Goal: Task Accomplishment & Management: Use online tool/utility

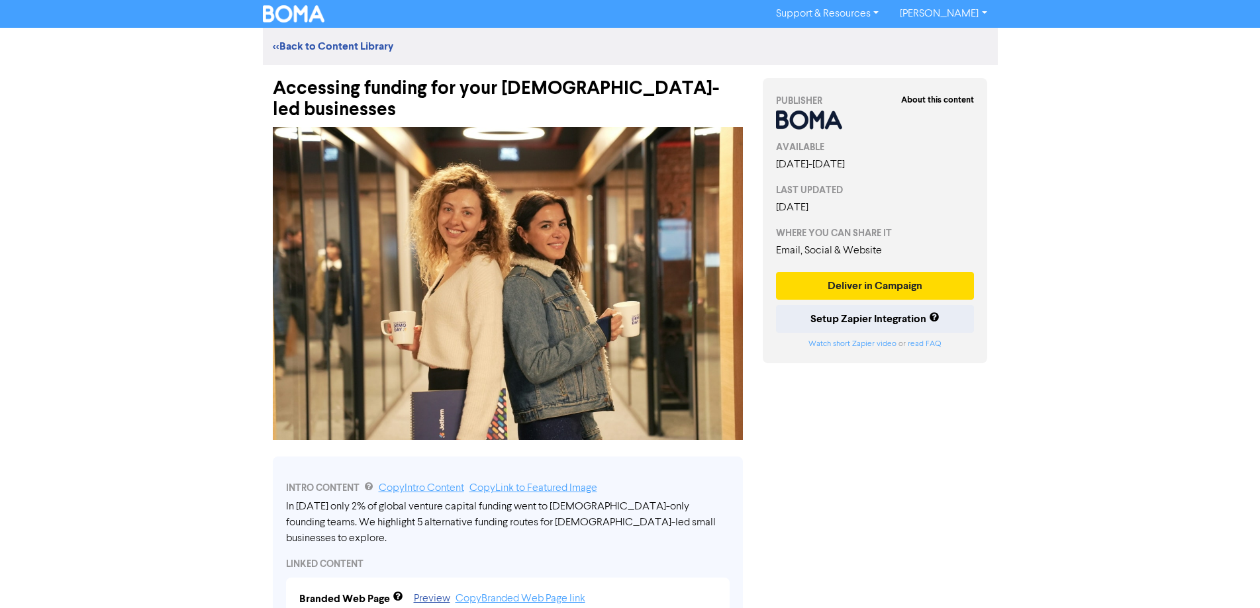
drag, startPoint x: 74, startPoint y: 251, endPoint x: 84, endPoint y: 244, distance: 11.9
click at [75, 250] on div "Support & Resources Video Tutorials FAQ & Guides Marketing Education Andrew Nag…" at bounding box center [630, 304] width 1260 height 608
click at [369, 89] on div "Accessing funding for your [DEMOGRAPHIC_DATA]-led businesses" at bounding box center [508, 93] width 470 height 56
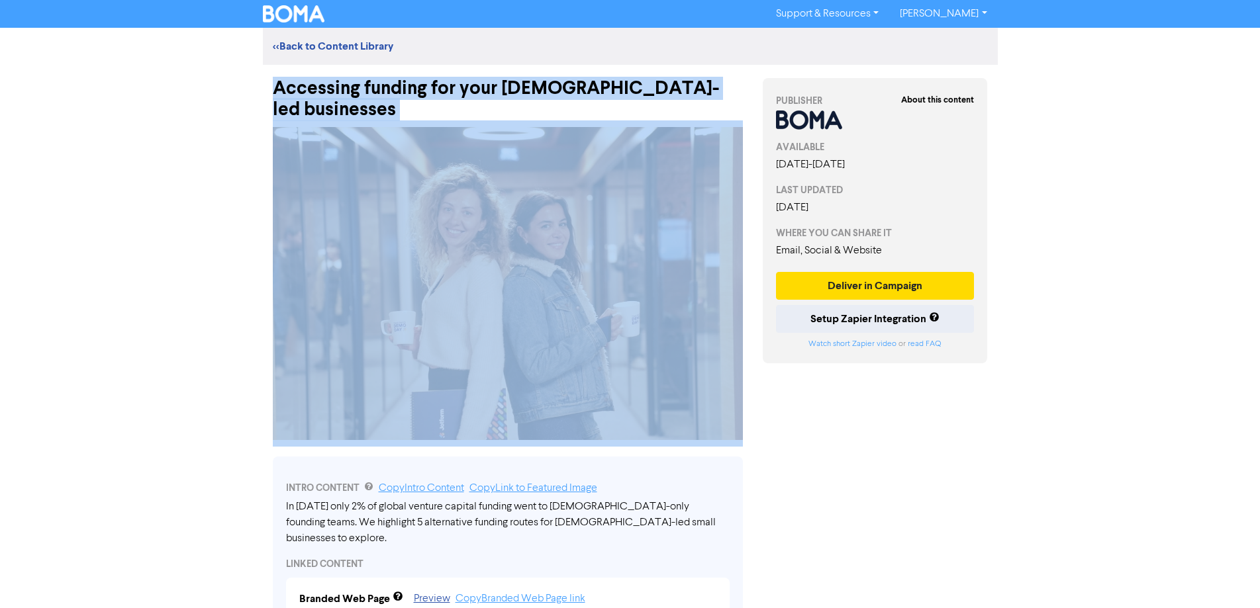
click at [369, 89] on div "Accessing funding for your [DEMOGRAPHIC_DATA]-led businesses" at bounding box center [508, 93] width 470 height 56
copy div "Accessing funding for your [DEMOGRAPHIC_DATA]-led businesses"
click at [880, 289] on button "Deliver in Campaign" at bounding box center [875, 286] width 199 height 28
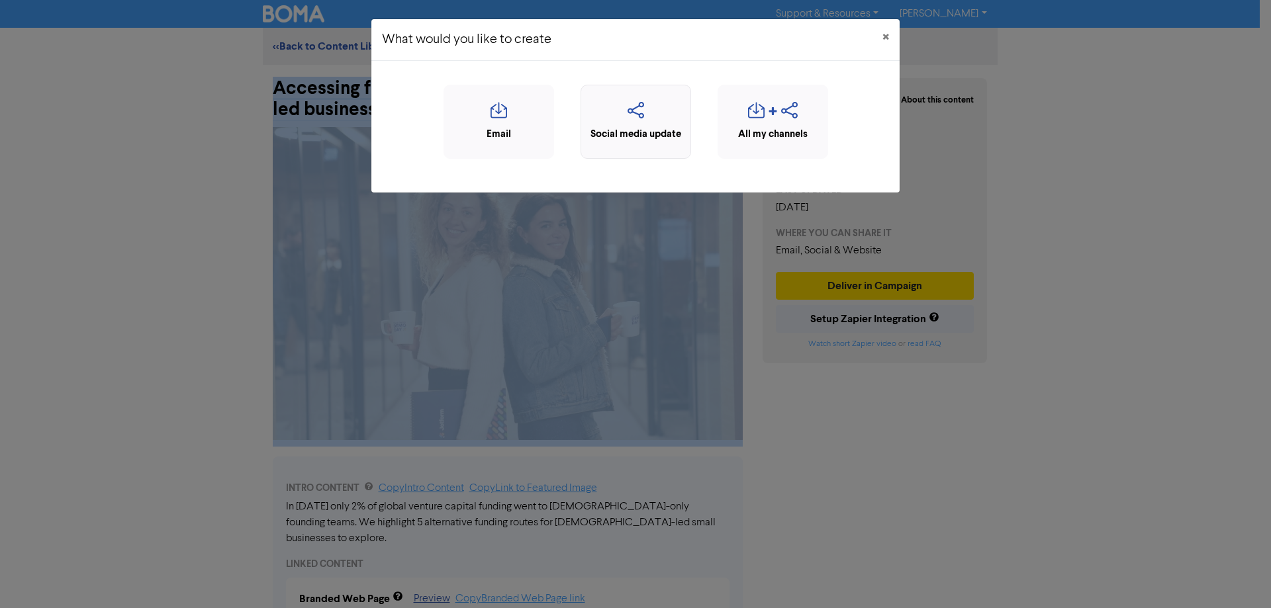
click at [635, 136] on div "Social media update" at bounding box center [636, 134] width 96 height 15
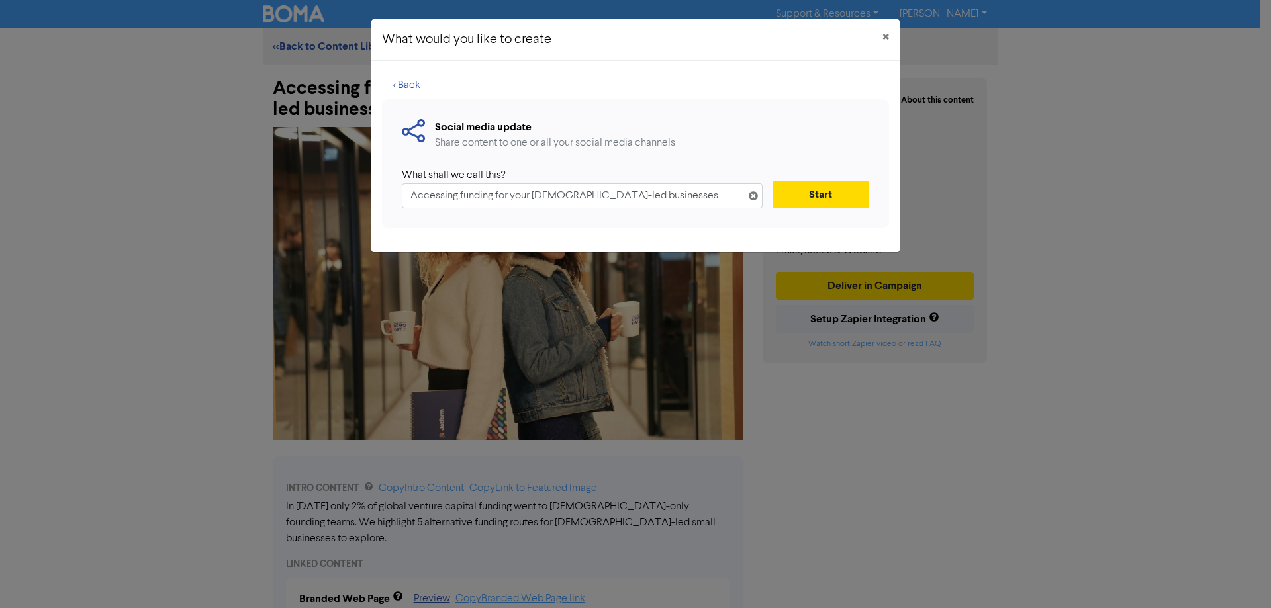
click at [615, 202] on input "Accessing funding for your [DEMOGRAPHIC_DATA]-led businesses" at bounding box center [582, 195] width 361 height 25
click at [616, 201] on input "Accessing funding for your [DEMOGRAPHIC_DATA]-led businesses" at bounding box center [582, 195] width 361 height 25
click at [617, 200] on input "Accessing funding for your [DEMOGRAPHIC_DATA]-led businesses" at bounding box center [582, 195] width 361 height 25
click at [618, 200] on input "Accessing funding for your [DEMOGRAPHIC_DATA]-led businesses" at bounding box center [582, 195] width 361 height 25
click at [621, 201] on input "Accessing funding for your [DEMOGRAPHIC_DATA]-led businesses" at bounding box center [582, 195] width 361 height 25
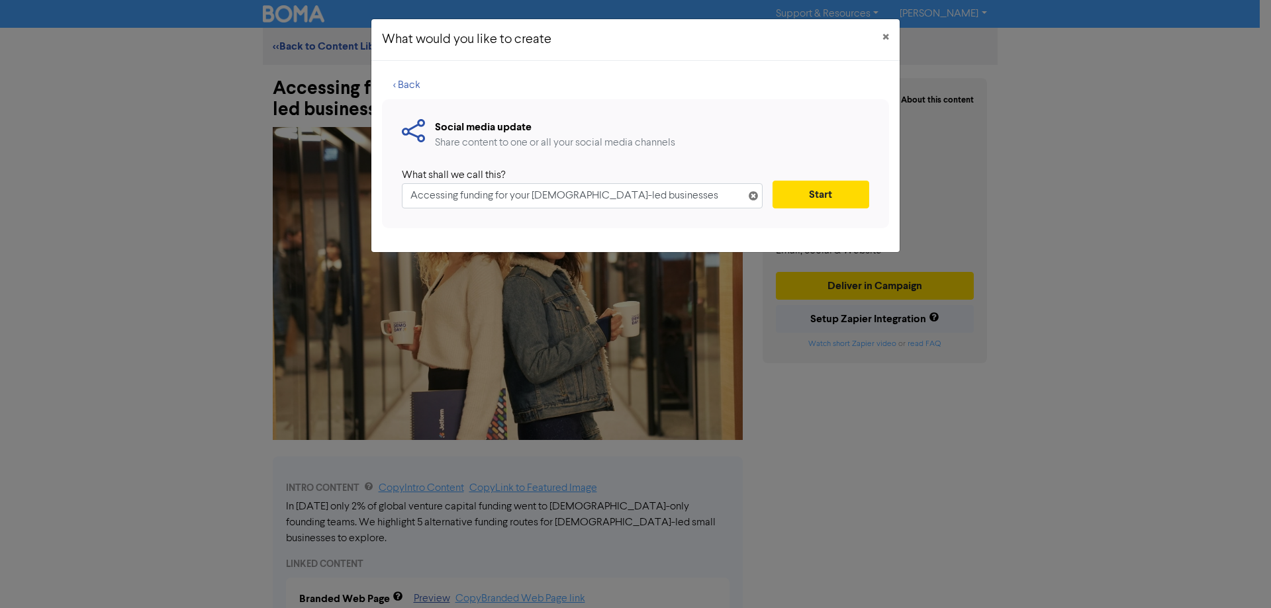
click at [620, 200] on input "Accessing funding for your [DEMOGRAPHIC_DATA]-led businesses" at bounding box center [582, 195] width 361 height 25
click at [620, 201] on input "Accessing funding for your [DEMOGRAPHIC_DATA]-led businesses" at bounding box center [582, 195] width 361 height 25
click at [620, 202] on input "Accessing funding for your [DEMOGRAPHIC_DATA]-led businesses" at bounding box center [582, 195] width 361 height 25
click at [812, 198] on button "Start" at bounding box center [820, 195] width 97 height 28
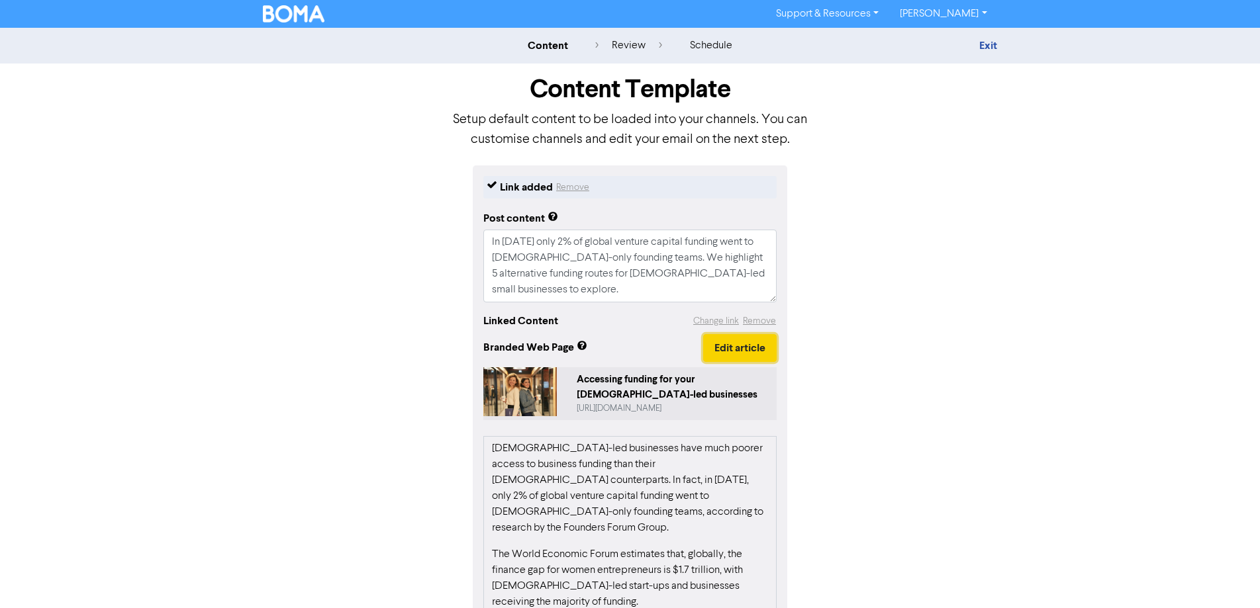
click at [725, 342] on button "Edit article" at bounding box center [739, 348] width 73 height 28
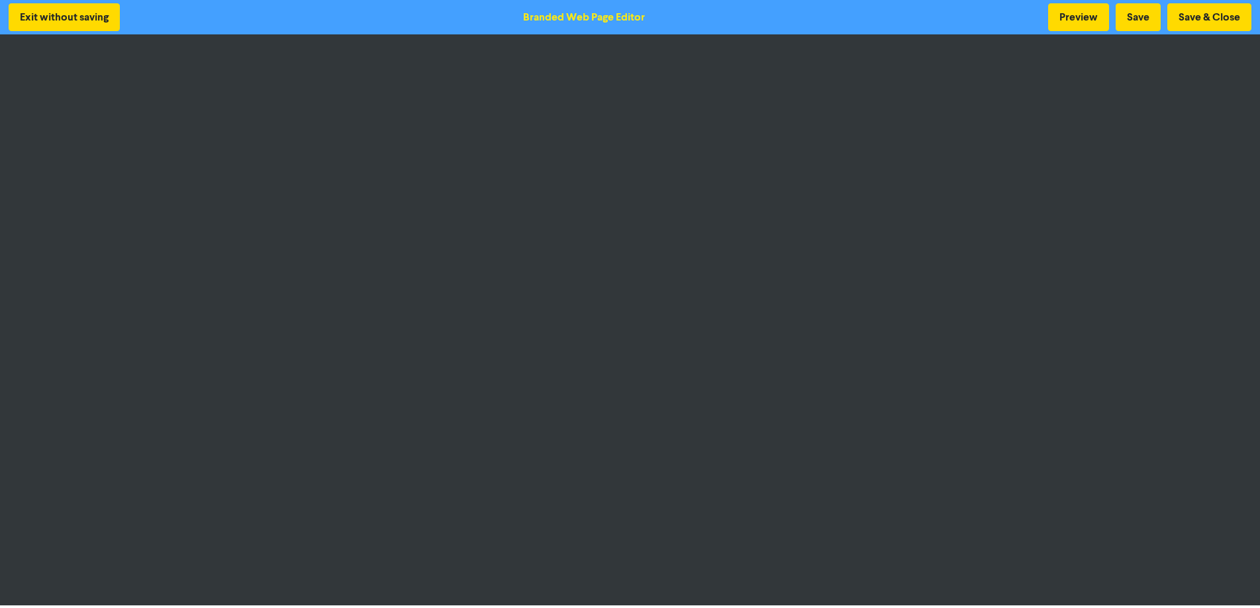
scroll to position [1, 0]
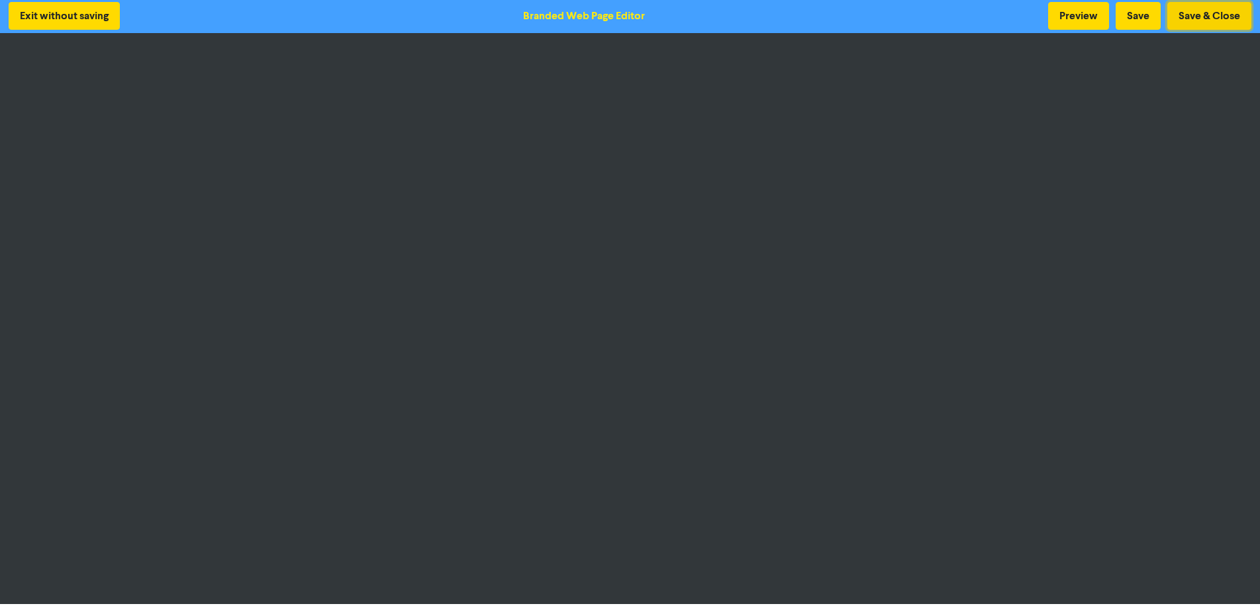
click at [1211, 19] on button "Save & Close" at bounding box center [1209, 16] width 84 height 28
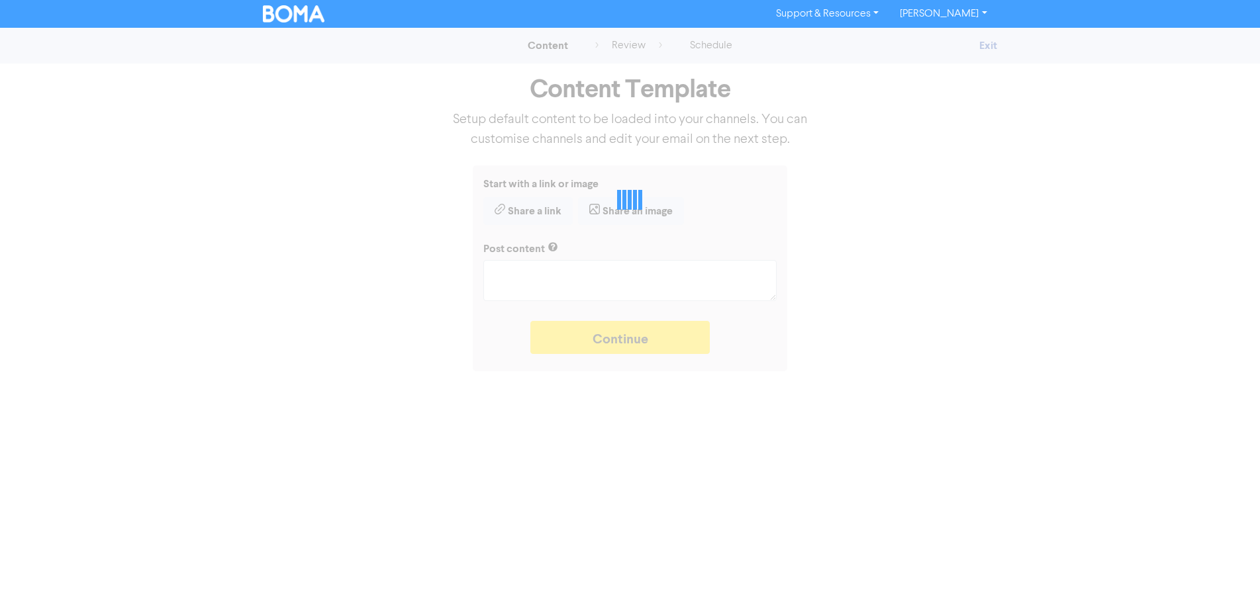
type textarea "x"
type textarea "In 2024 only 2% of global venture capital funding went to female-only founding …"
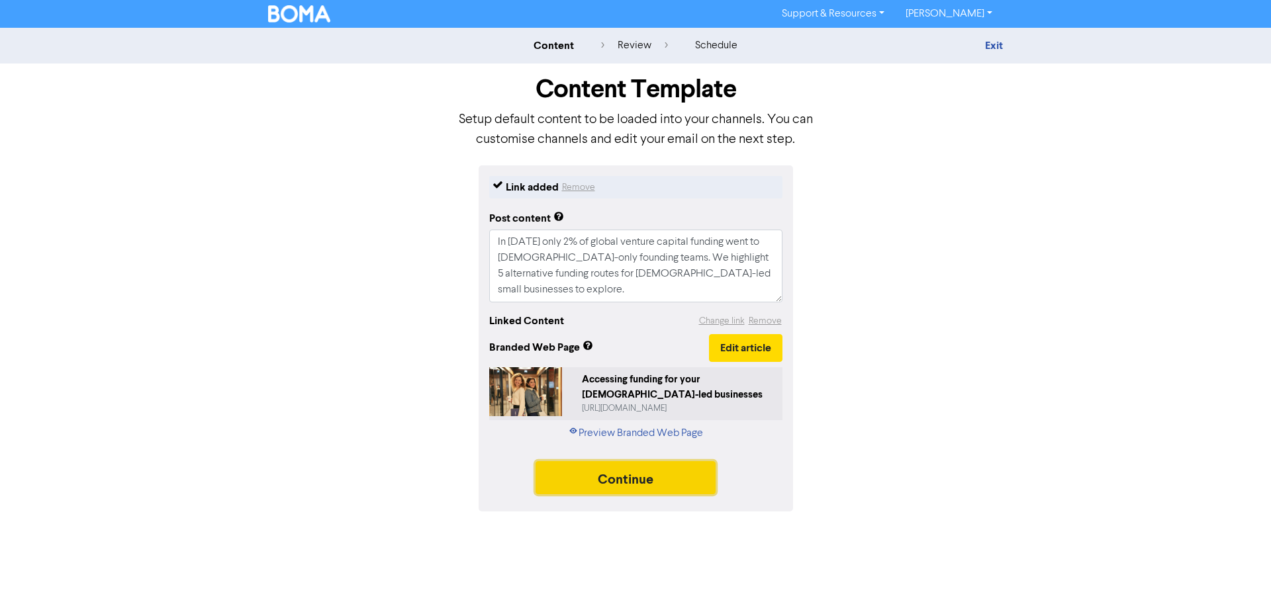
click at [650, 483] on button "Continue" at bounding box center [625, 477] width 180 height 33
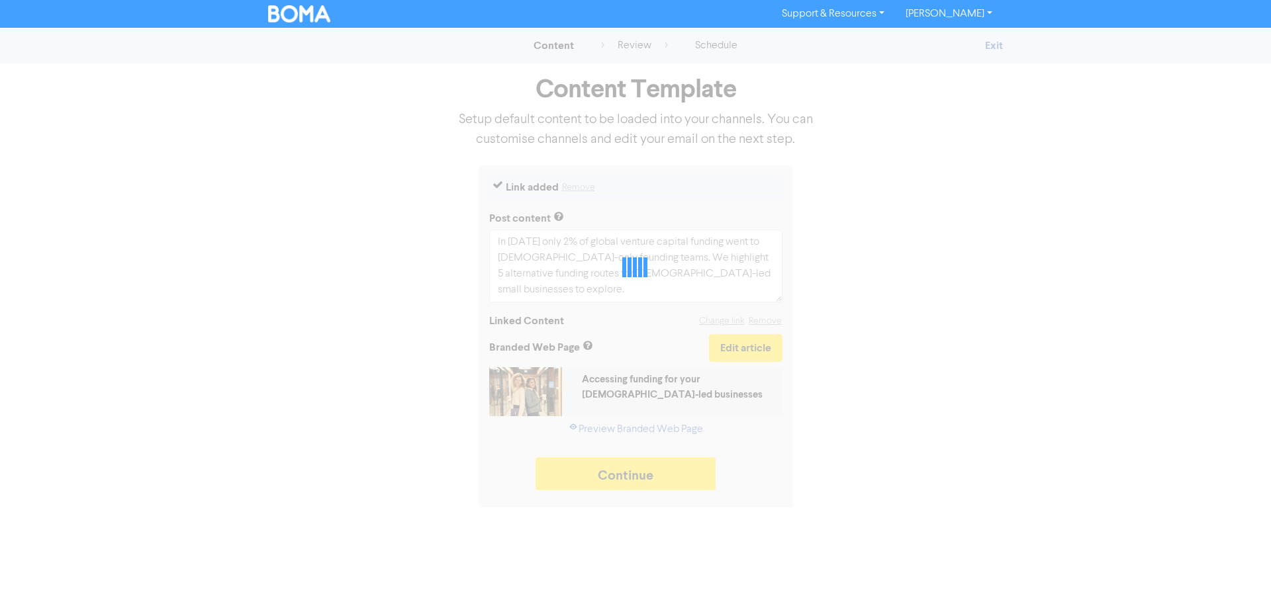
type textarea "x"
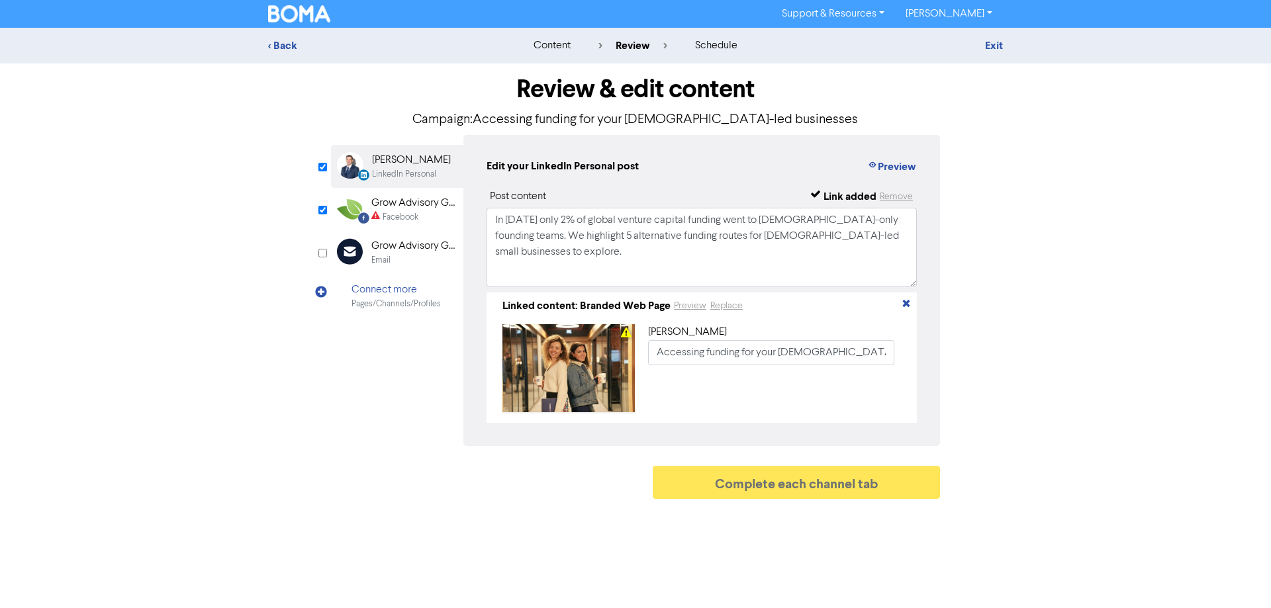
click at [413, 226] on div "Facebook Created with Sketch. Grow Advisory Group Facebook" at bounding box center [397, 209] width 132 height 43
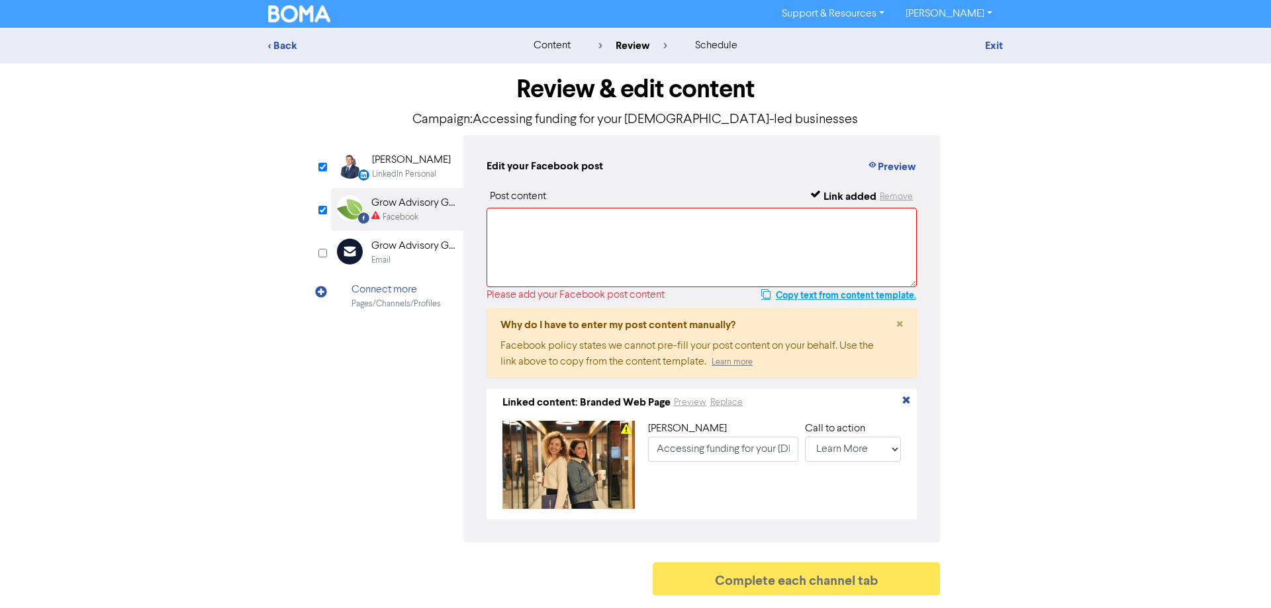
click at [868, 297] on button "Copy text from content template." at bounding box center [839, 295] width 156 height 16
click at [837, 259] on textarea at bounding box center [702, 247] width 430 height 79
paste textarea "In 2024 only 2% of global venture capital funding went to female-only founding …"
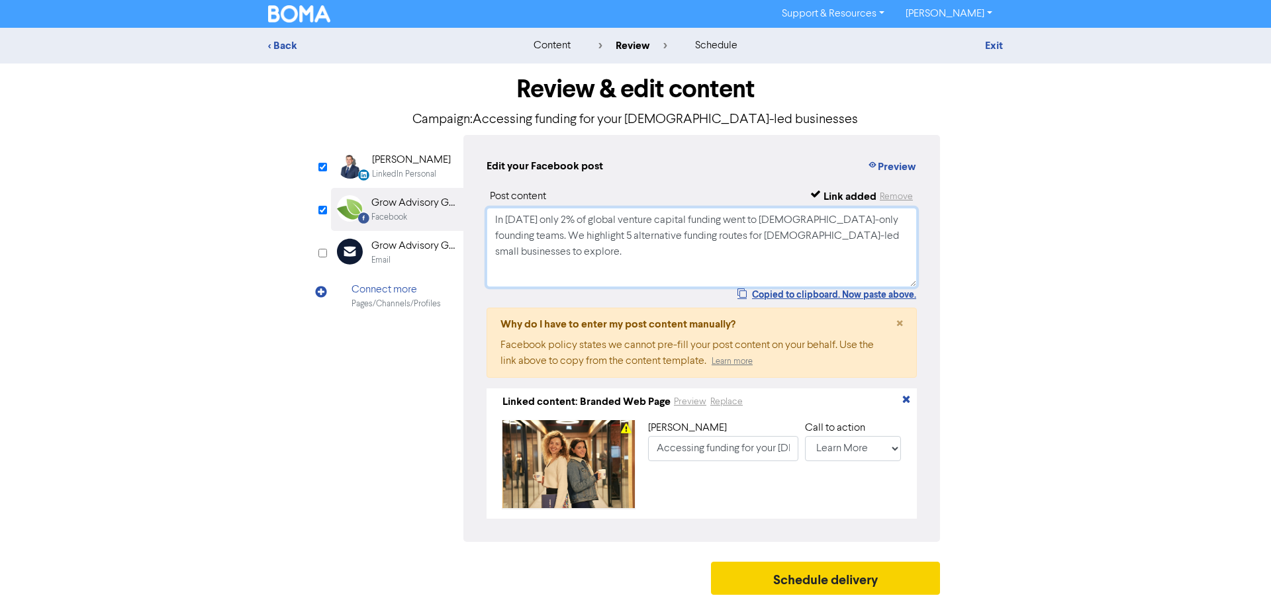
type textarea "In 2024 only 2% of global venture capital funding went to female-only founding …"
click at [743, 595] on button "Schedule delivery" at bounding box center [825, 578] width 229 height 33
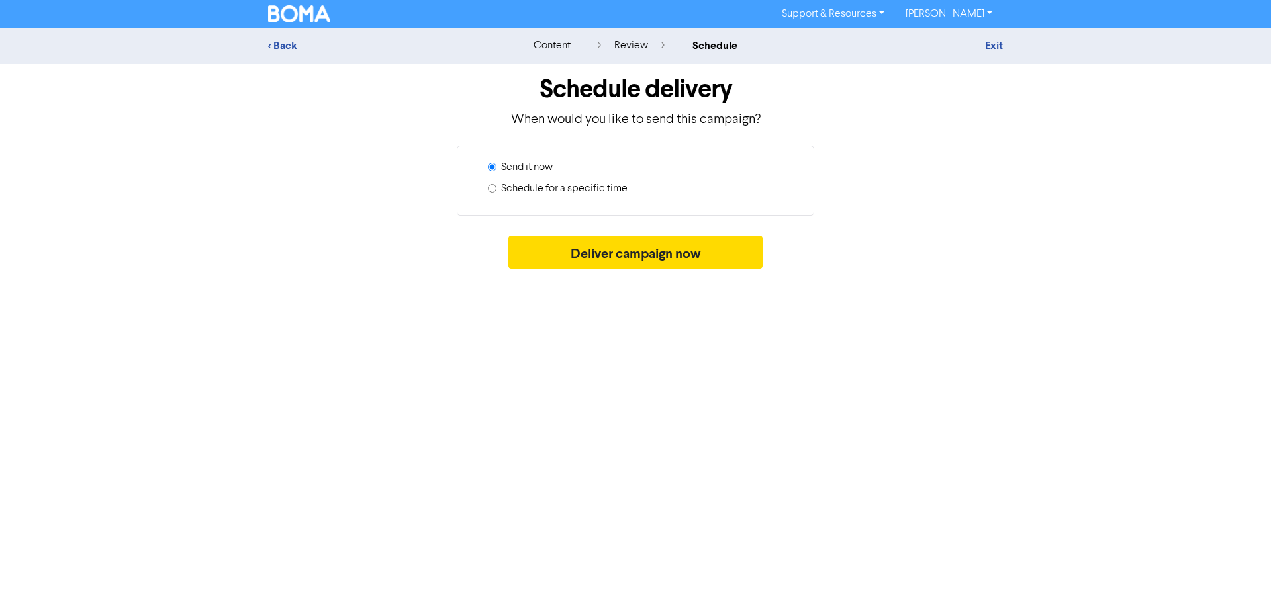
click at [605, 190] on label "Schedule for a specific time" at bounding box center [564, 189] width 126 height 16
click at [496, 190] on input "Schedule for a specific time" at bounding box center [492, 188] width 9 height 9
radio input "true"
radio input "false"
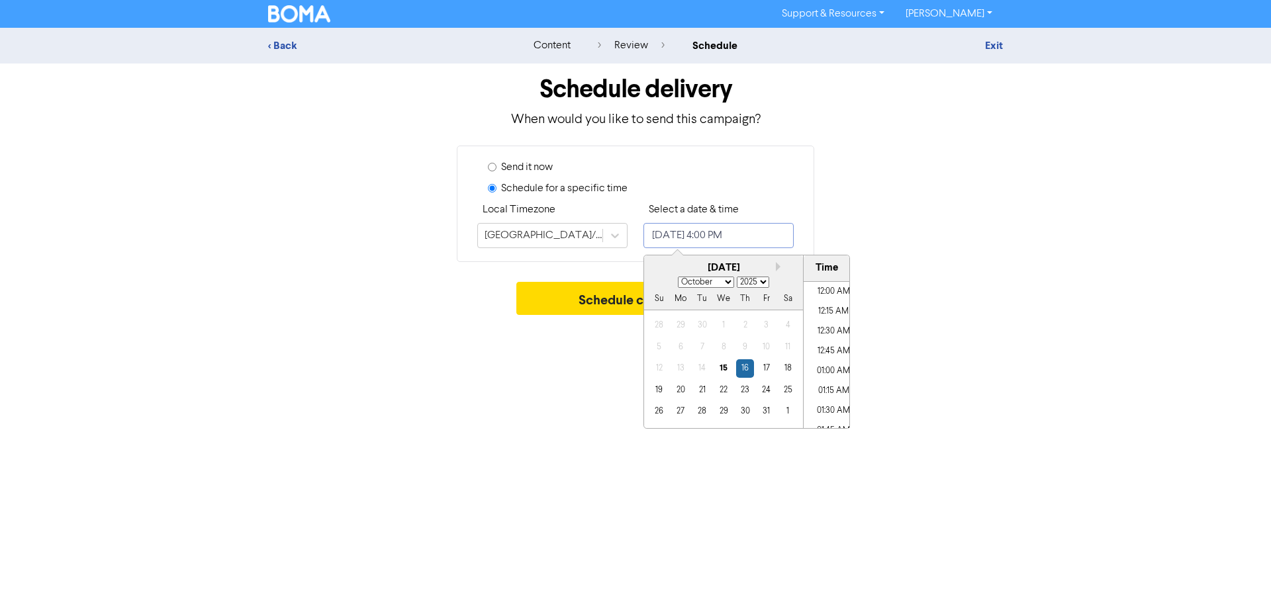
click at [720, 230] on input "October 16, 2025 4:00 PM" at bounding box center [718, 235] width 150 height 25
click at [778, 266] on button "Next month" at bounding box center [780, 266] width 9 height 9
select select "10"
click at [679, 367] on div "10" at bounding box center [681, 368] width 18 height 18
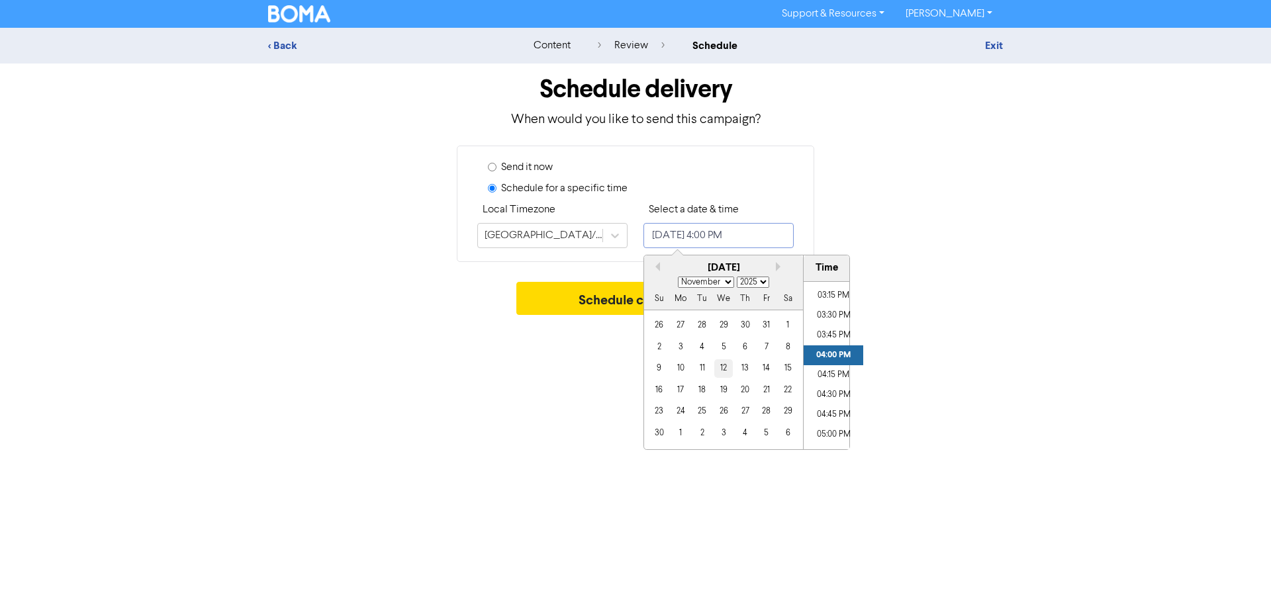
type input "November 10, 2025 4:00 PM"
click at [830, 355] on li "04:00 PM" at bounding box center [834, 356] width 60 height 20
click at [1035, 313] on div "< Back content review schedule Exit Schedule delivery When would you like to se…" at bounding box center [635, 175] width 1271 height 294
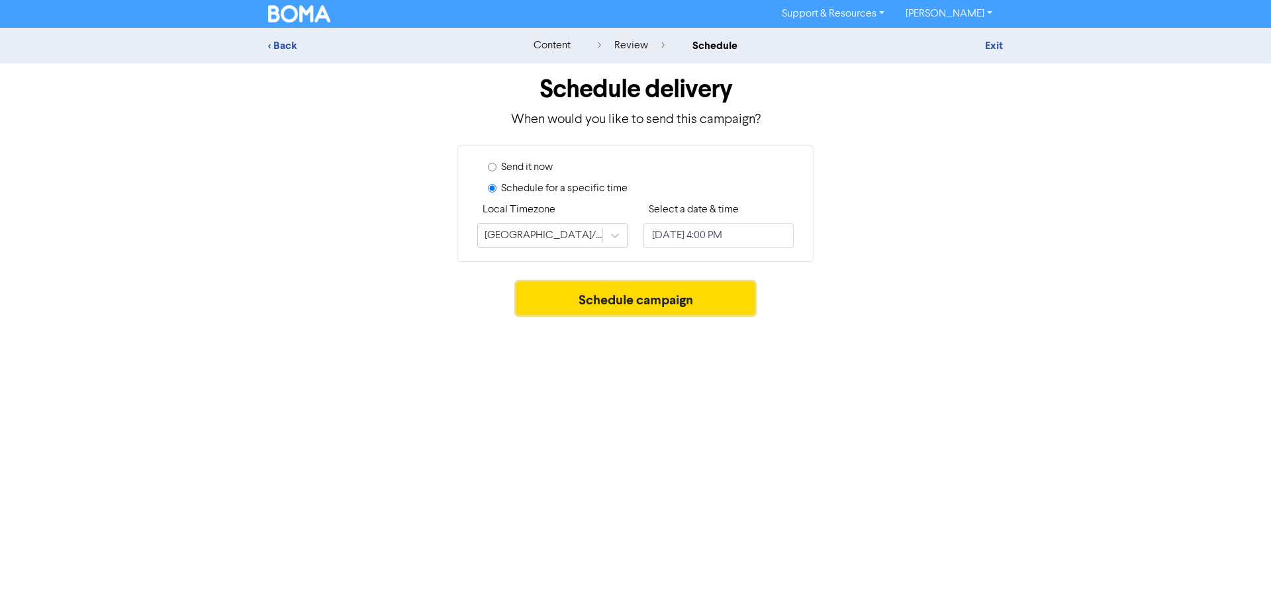
click at [729, 304] on button "Schedule campaign" at bounding box center [635, 298] width 239 height 33
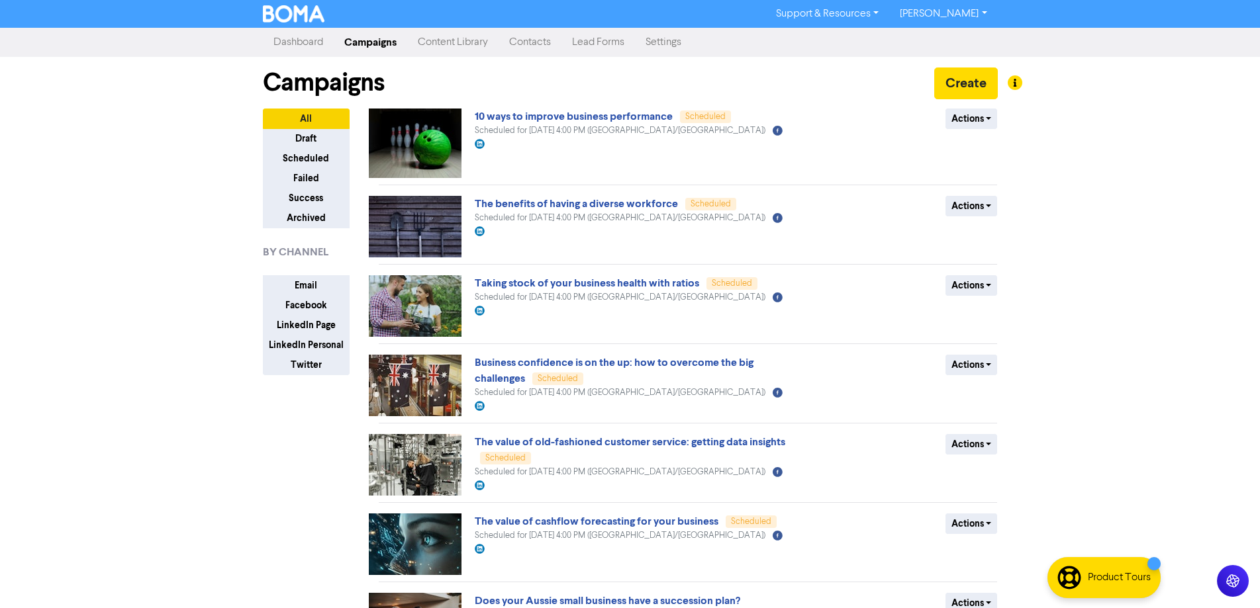
click at [367, 42] on link "Campaigns" at bounding box center [370, 42] width 73 height 26
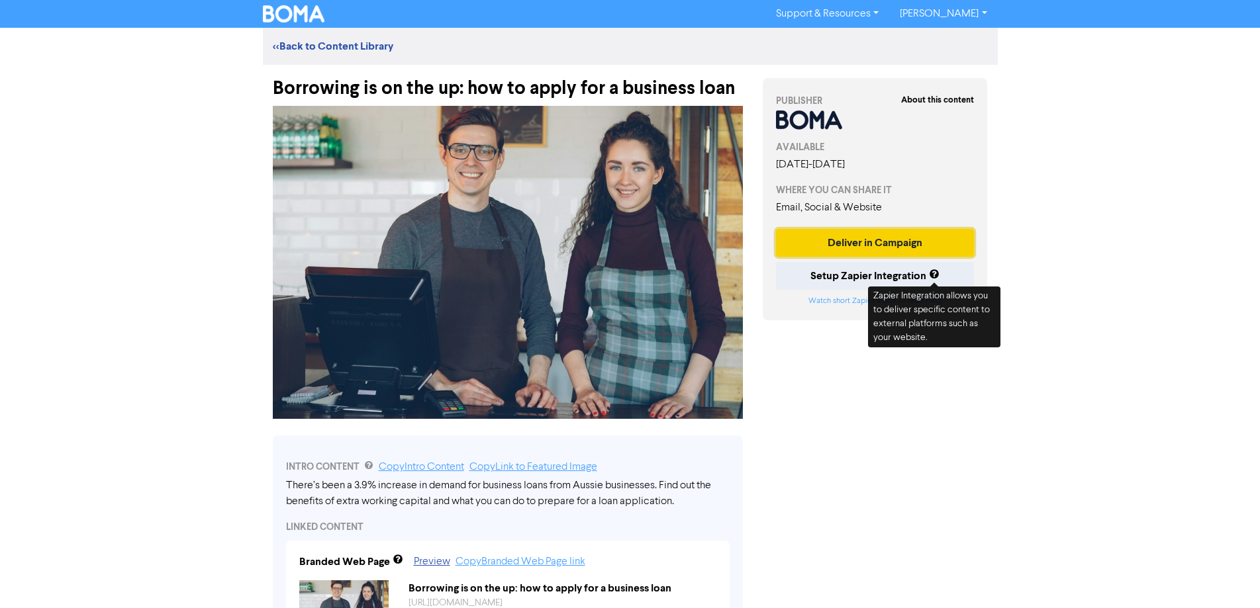
click at [861, 233] on button "Deliver in Campaign" at bounding box center [875, 243] width 199 height 28
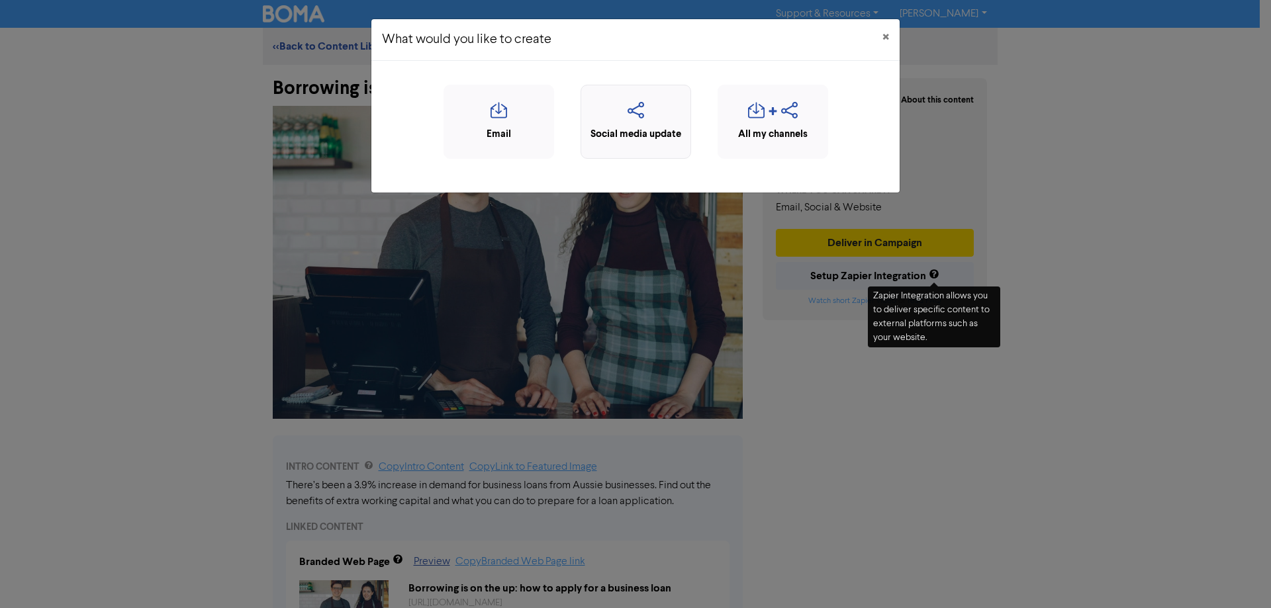
click at [680, 112] on icon "button" at bounding box center [636, 114] width 96 height 25
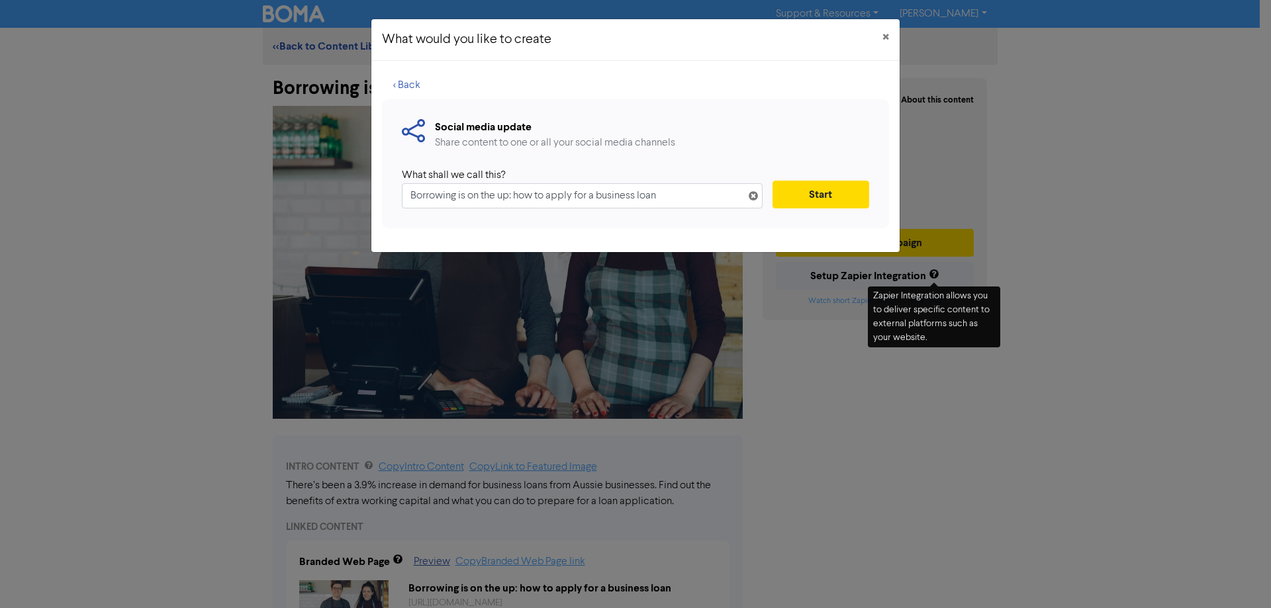
click at [618, 194] on input "Borrowing is on the up: how to apply for a business loan" at bounding box center [582, 195] width 361 height 25
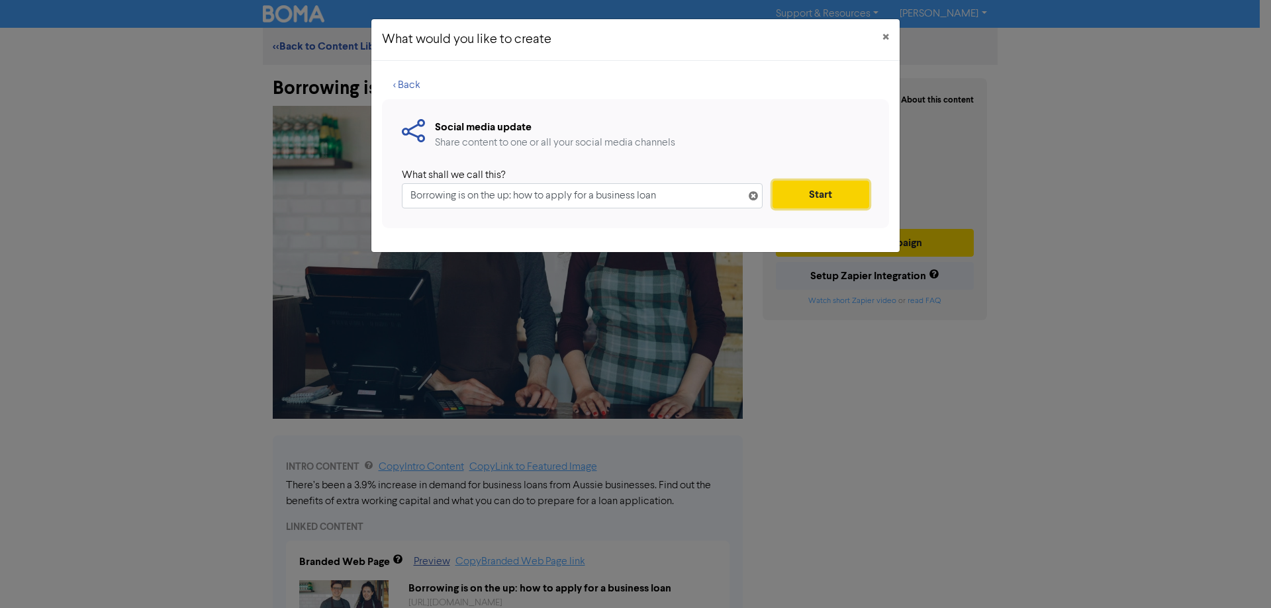
click at [825, 201] on button "Start" at bounding box center [820, 195] width 97 height 28
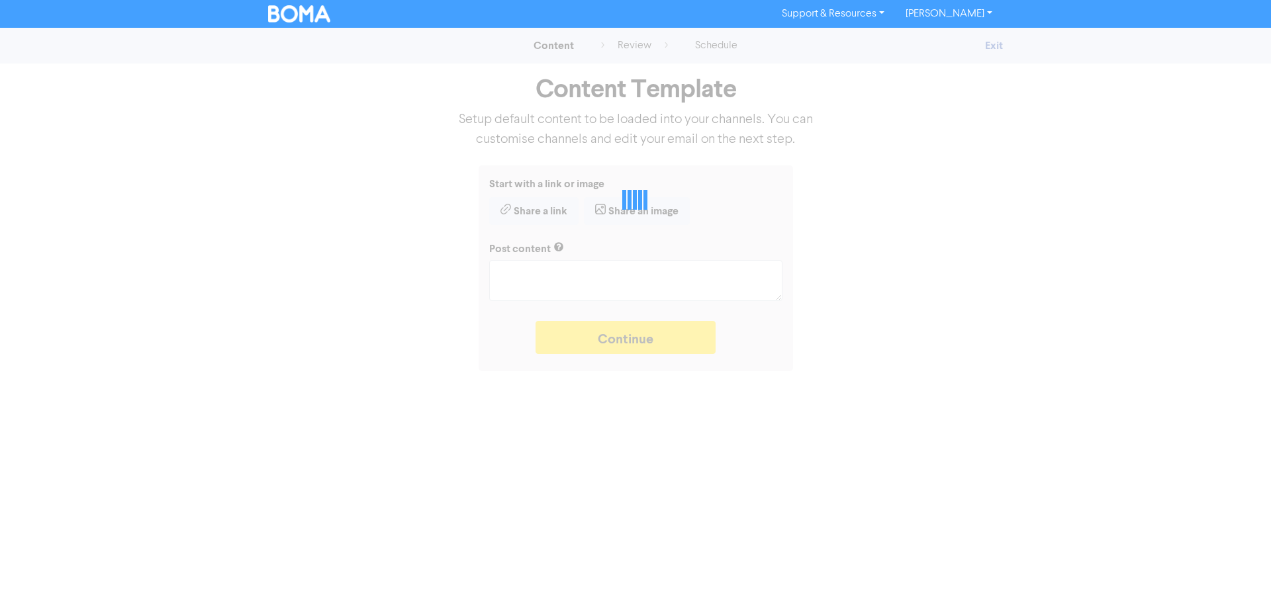
type textarea "x"
type textarea "There’s been a 3.9% increase in demand for business loans from Aussie businesse…"
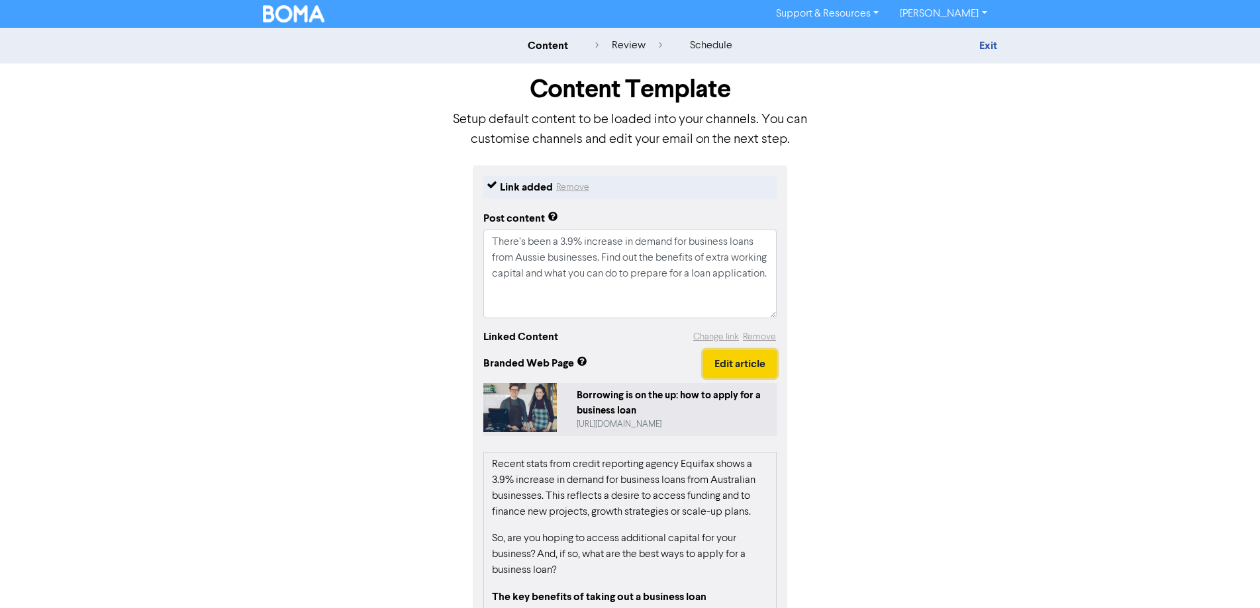
click at [733, 372] on button "Edit article" at bounding box center [739, 364] width 73 height 28
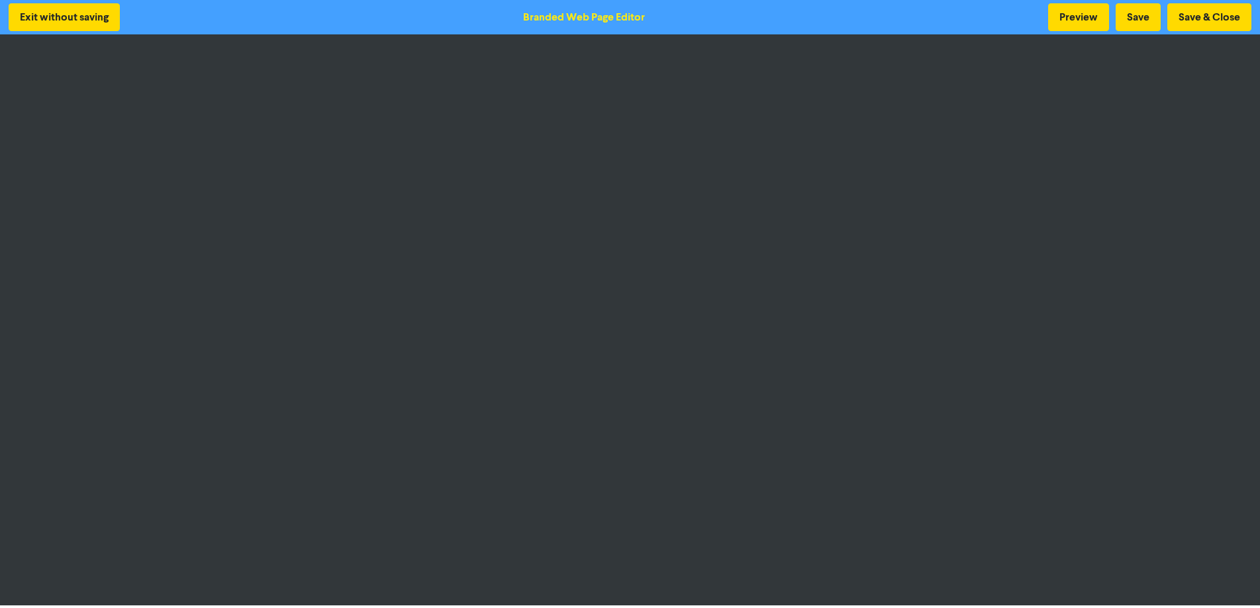
scroll to position [1, 0]
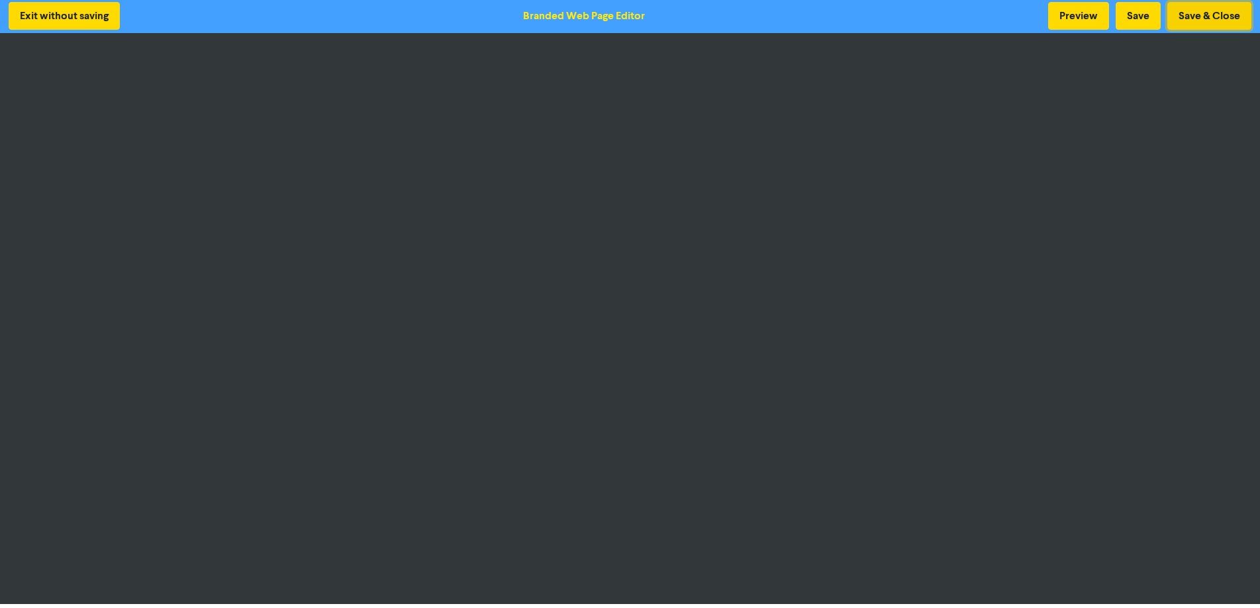
click at [1214, 9] on button "Save & Close" at bounding box center [1209, 16] width 84 height 28
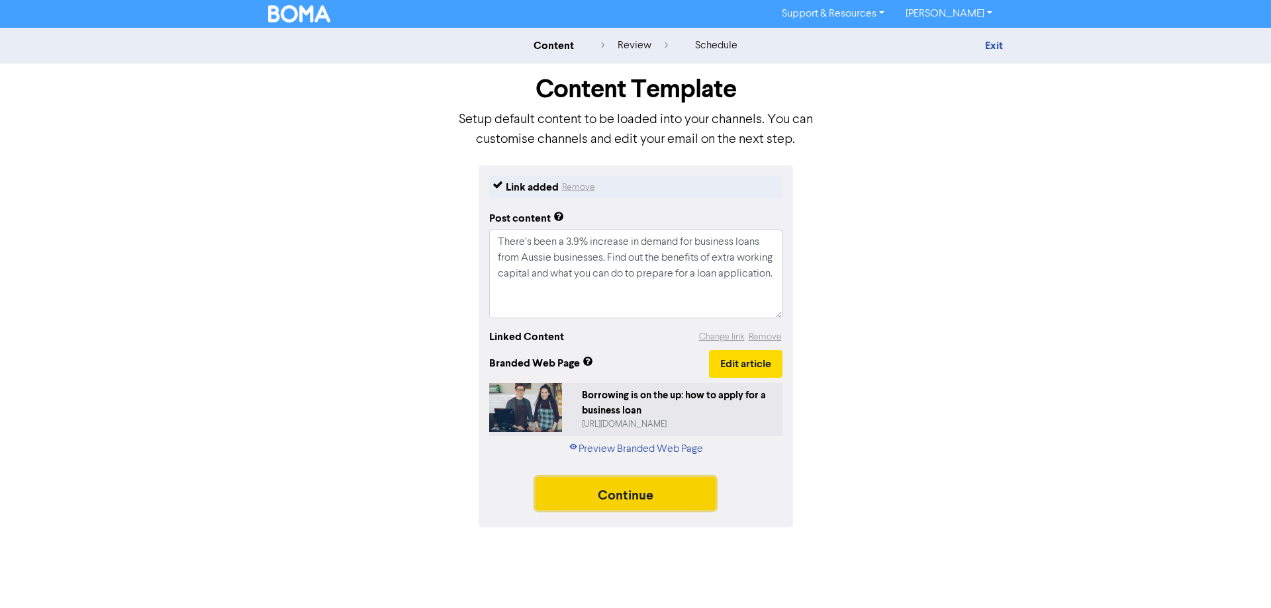
click at [637, 498] on button "Continue" at bounding box center [625, 493] width 180 height 33
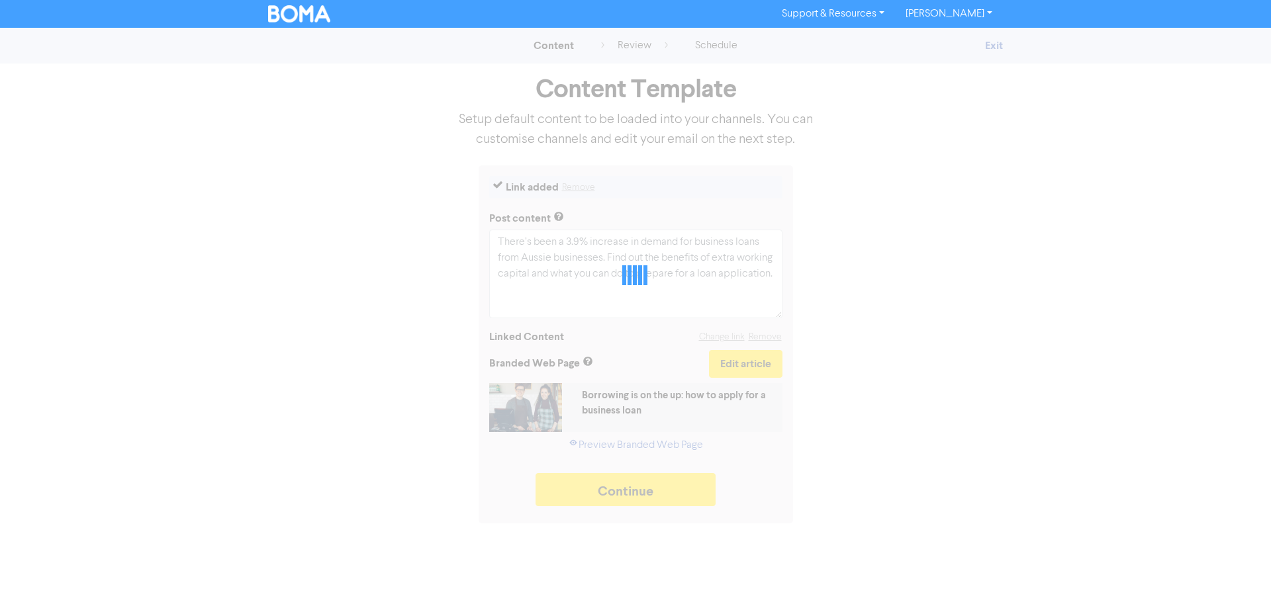
type textarea "x"
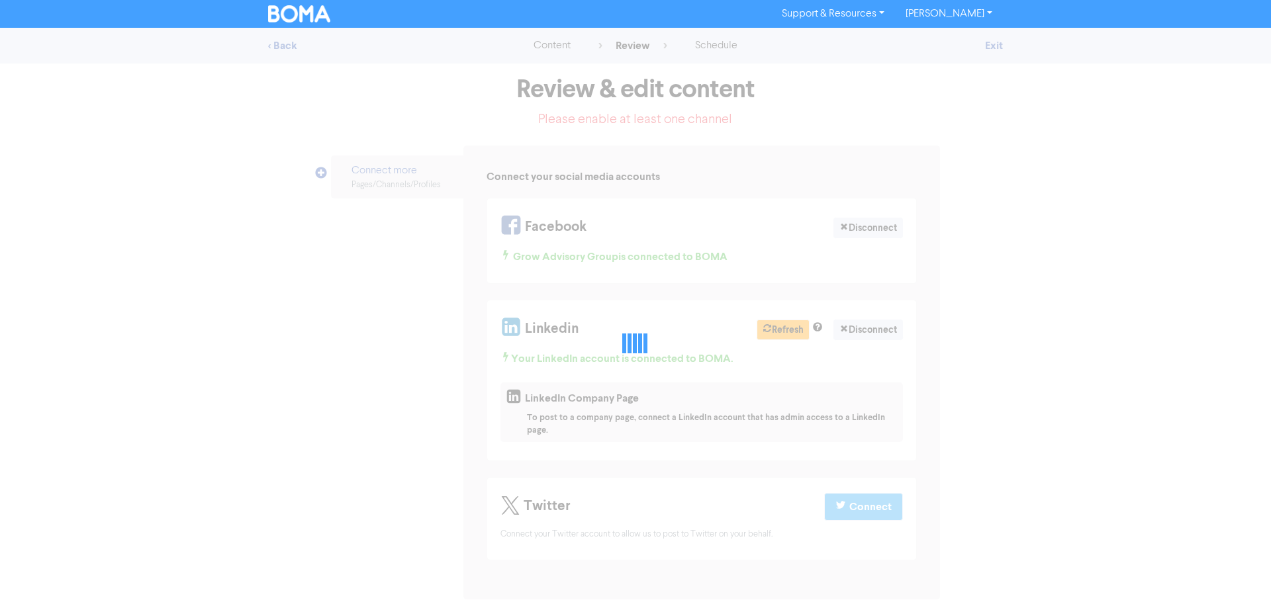
select select "LEARN_MORE"
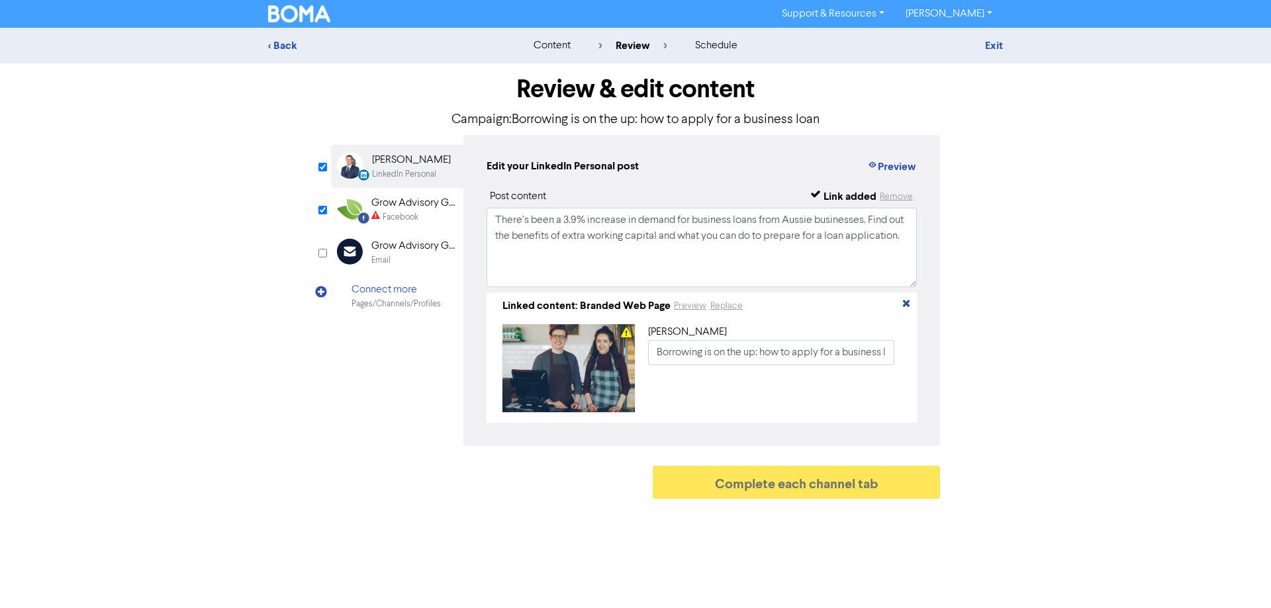
click at [393, 222] on div "Facebook" at bounding box center [401, 217] width 36 height 13
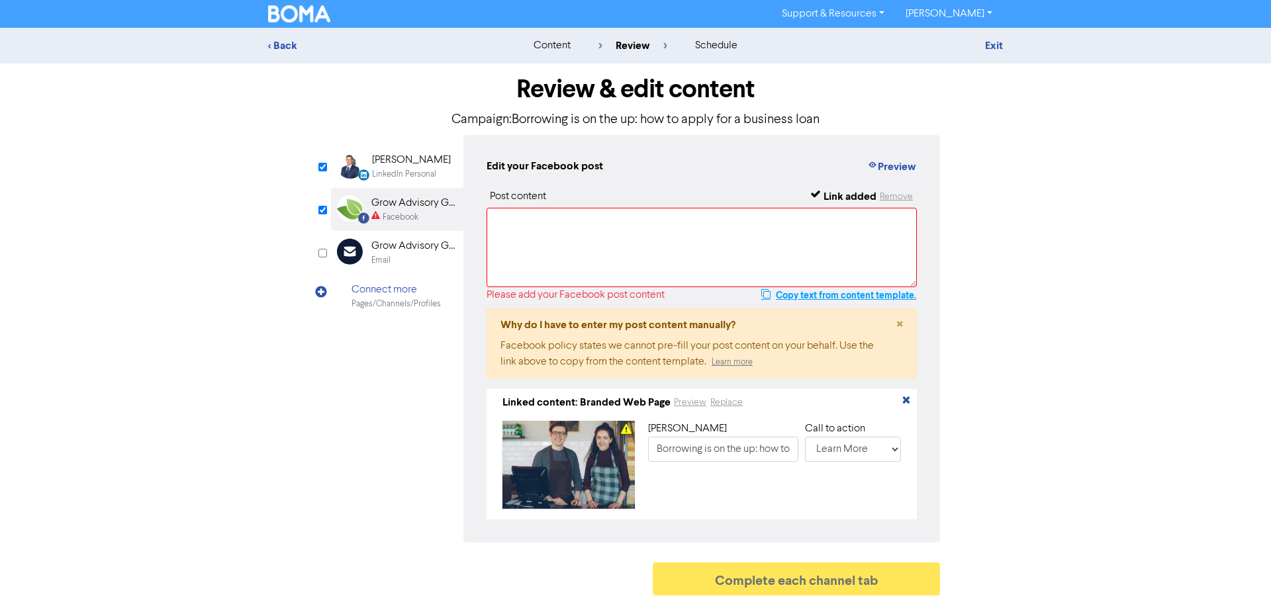
click at [821, 293] on button "Copy text from content template." at bounding box center [839, 295] width 156 height 16
click at [784, 254] on textarea at bounding box center [702, 247] width 430 height 79
paste textarea "There’s been a 3.9% increase in demand for business loans from Aussie businesse…"
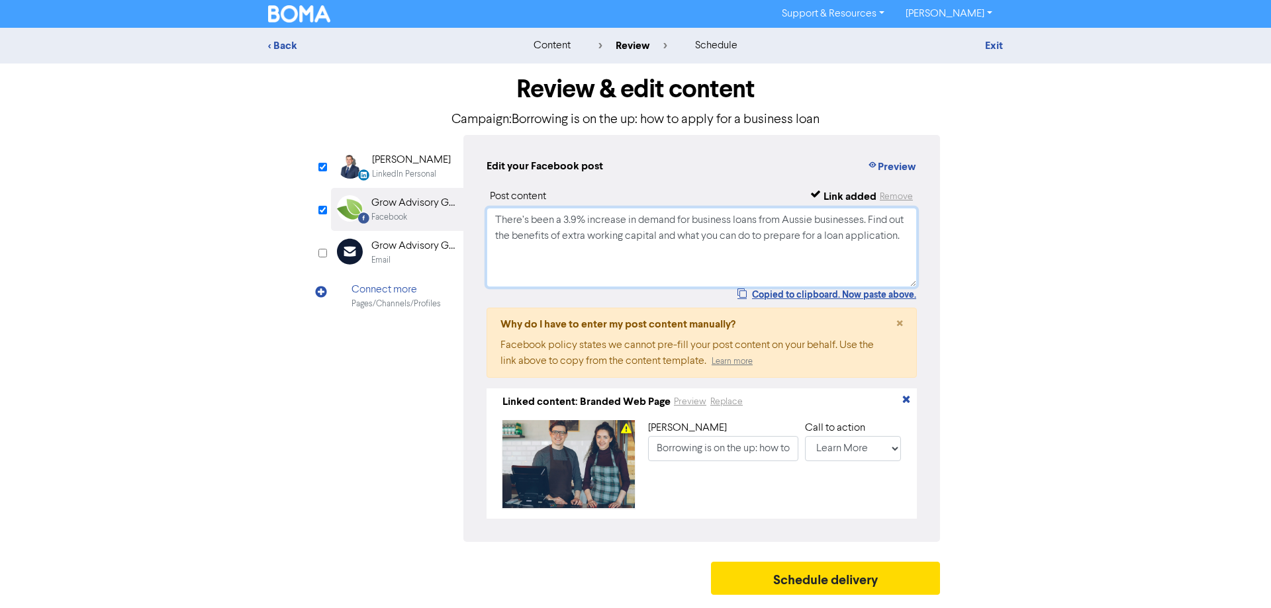
type textarea "There’s been a 3.9% increase in demand for business loans from Aussie businesse…"
click at [1120, 539] on div "< Back content review schedule Exit Review & edit content Campaign: Borrowing i…" at bounding box center [635, 315] width 1271 height 574
click at [882, 573] on button "Schedule delivery" at bounding box center [825, 578] width 229 height 33
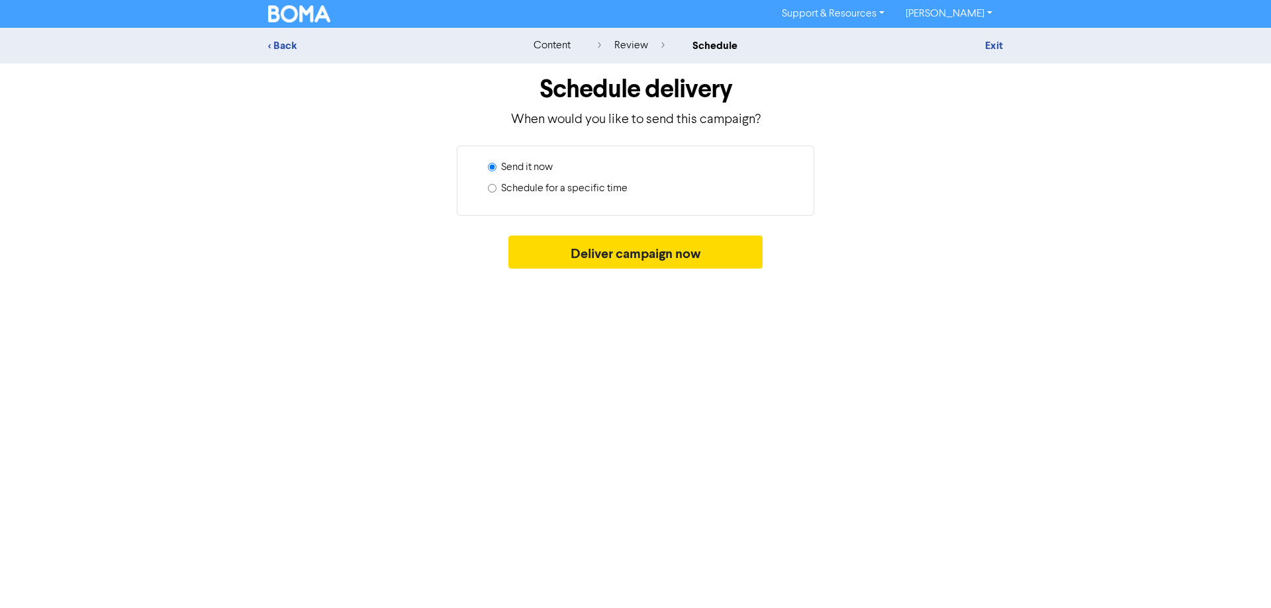
click at [538, 188] on label "Schedule for a specific time" at bounding box center [564, 189] width 126 height 16
click at [496, 188] on input "Schedule for a specific time" at bounding box center [492, 188] width 9 height 9
radio input "true"
radio input "false"
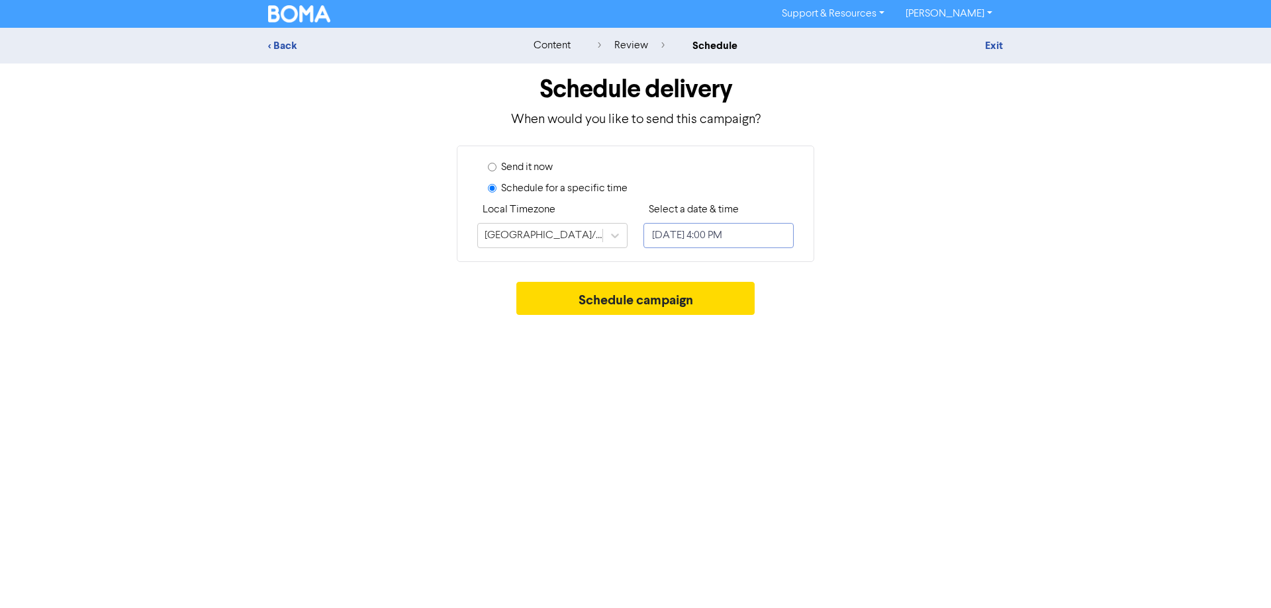
click at [704, 236] on input "October 16, 2025 4:00 PM" at bounding box center [718, 235] width 150 height 25
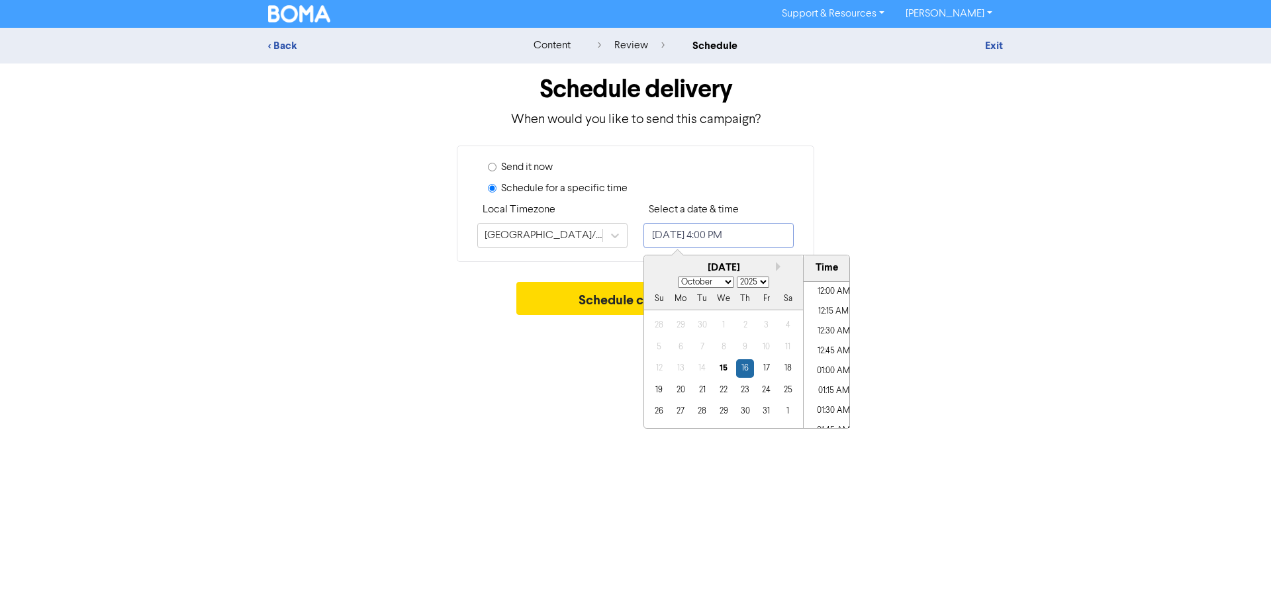
scroll to position [1207, 0]
click at [776, 266] on button "Next month" at bounding box center [780, 266] width 9 height 9
select select "10"
click at [723, 371] on div "12" at bounding box center [723, 368] width 18 height 18
type input "November 12, 2025 4:00 PM"
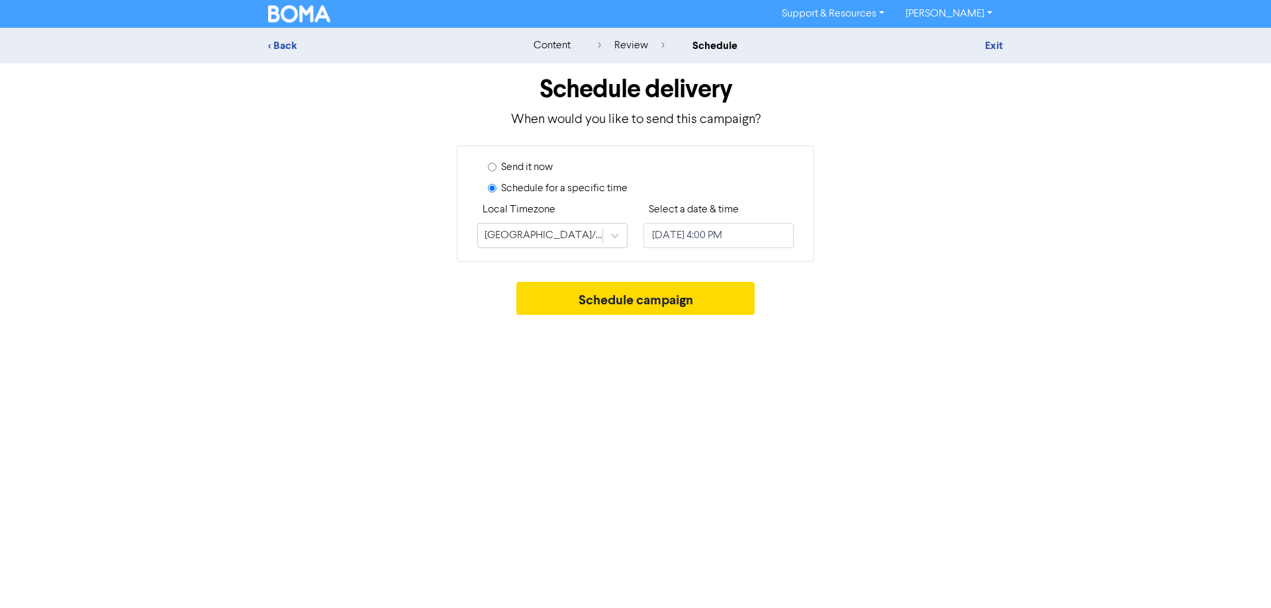
click at [955, 402] on div "Support & Resources Video Tutorials FAQ & Guides Marketing Education Andrew Nag…" at bounding box center [635, 304] width 1271 height 608
click at [674, 296] on button "Schedule campaign" at bounding box center [635, 298] width 239 height 33
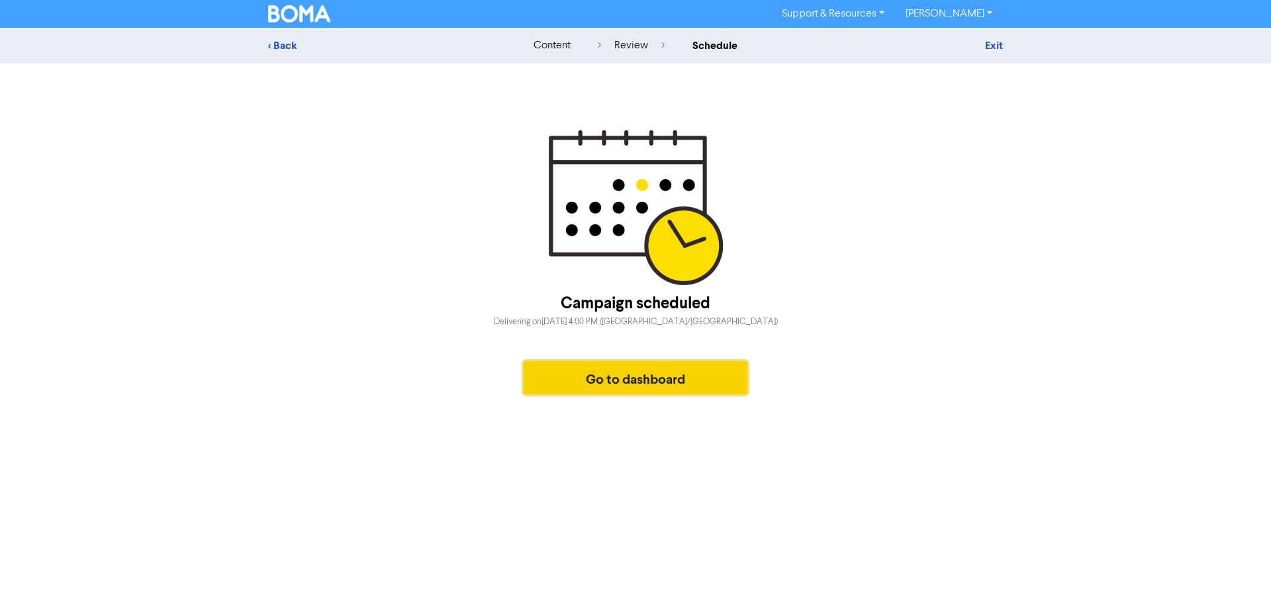
click at [609, 382] on button "Go to dashboard" at bounding box center [636, 377] width 224 height 33
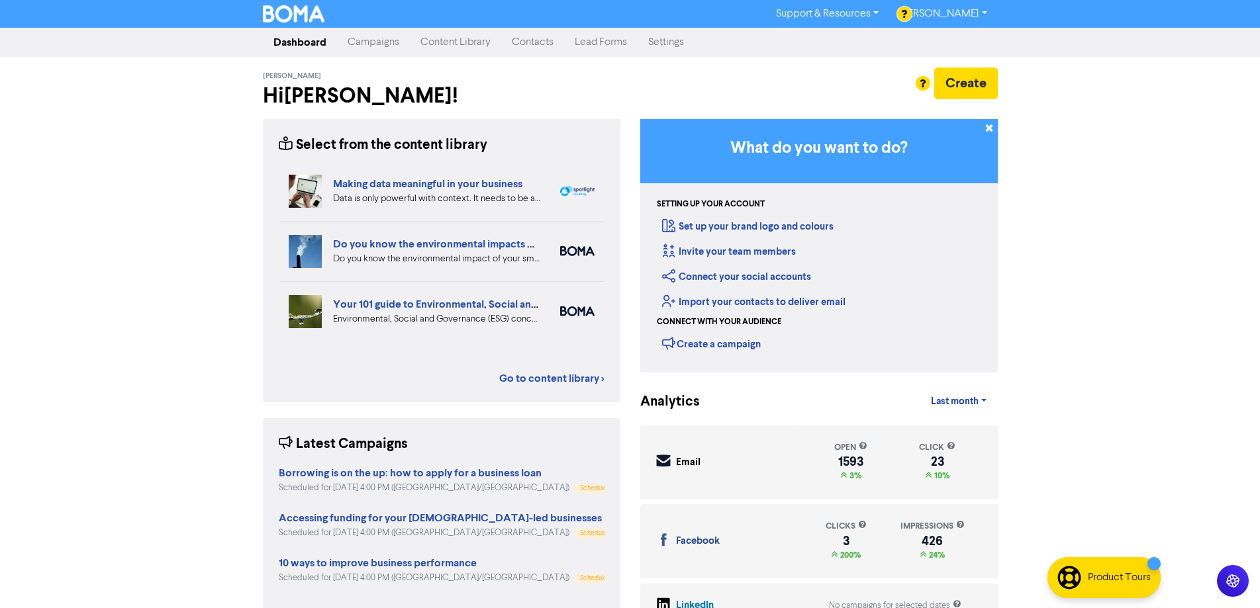
click at [369, 52] on link "Campaigns" at bounding box center [373, 42] width 73 height 26
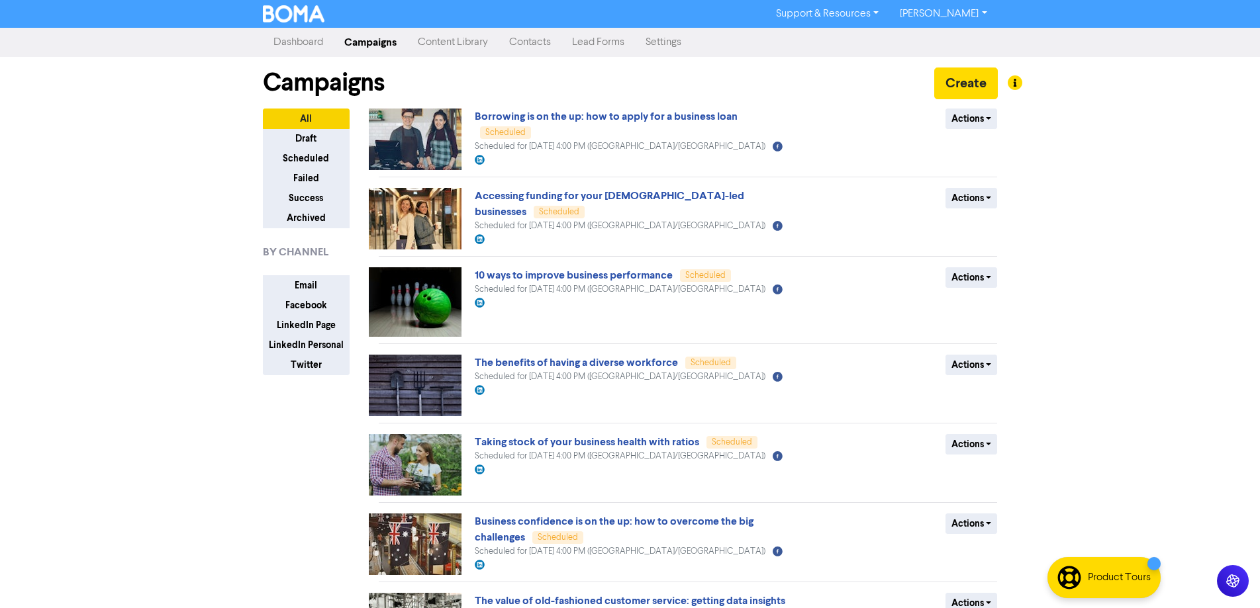
click at [370, 44] on link "Campaigns" at bounding box center [370, 42] width 73 height 26
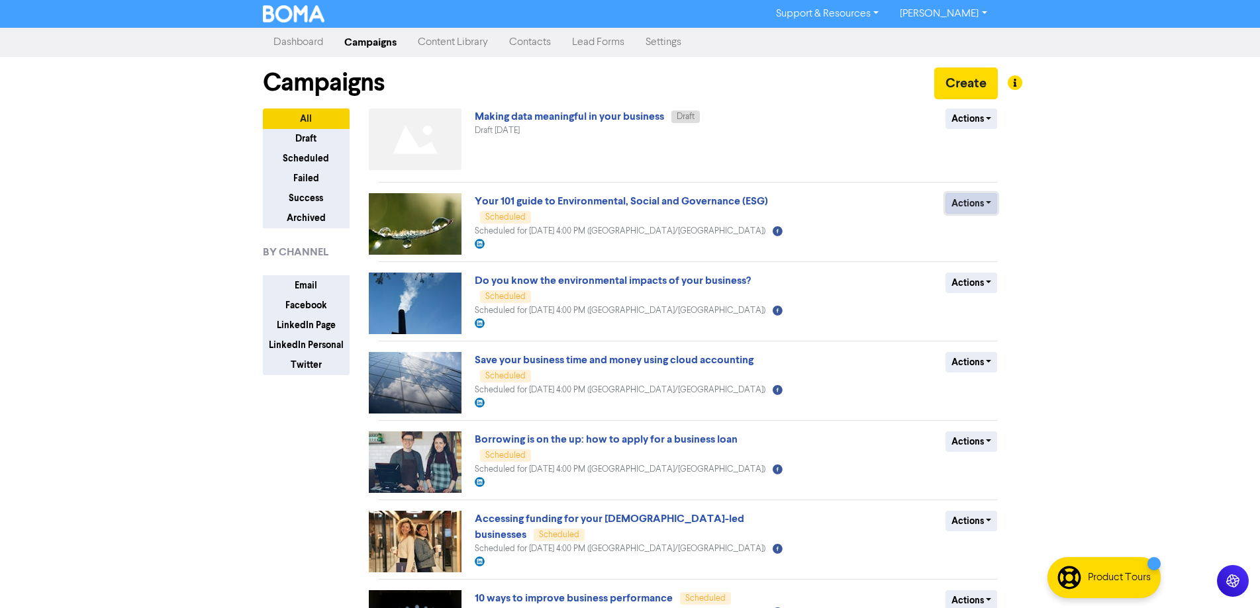
click at [979, 199] on button "Actions" at bounding box center [971, 203] width 52 height 21
click at [1008, 236] on button "Revert to draft" at bounding box center [998, 231] width 105 height 21
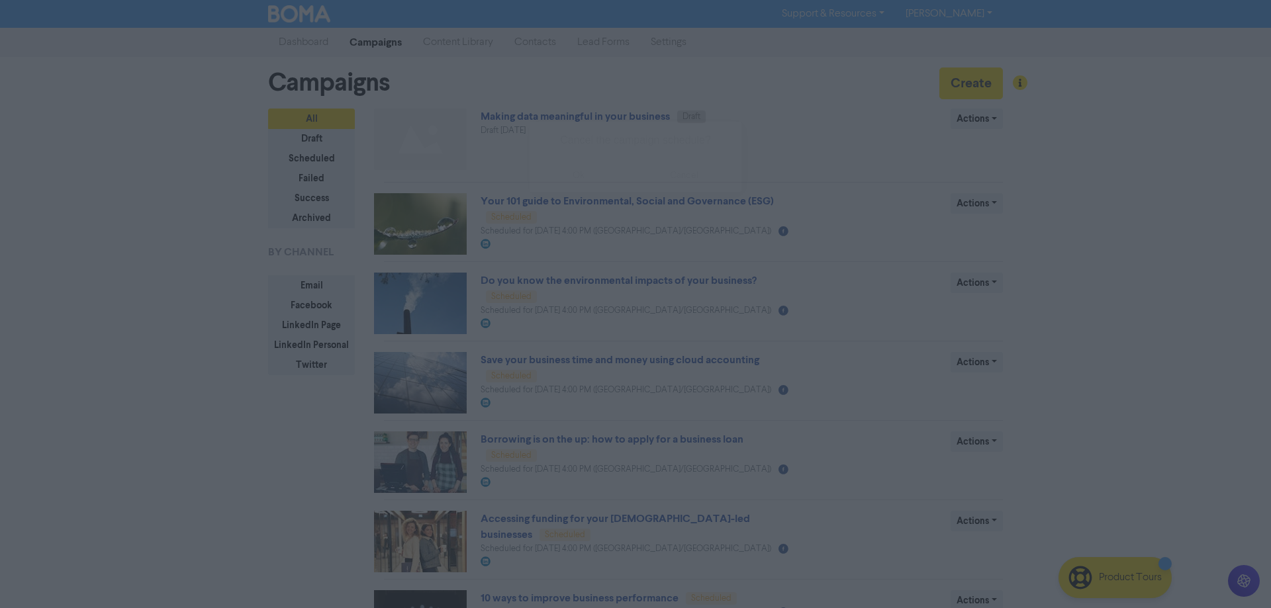
click at [577, 184] on button "ok" at bounding box center [579, 175] width 98 height 33
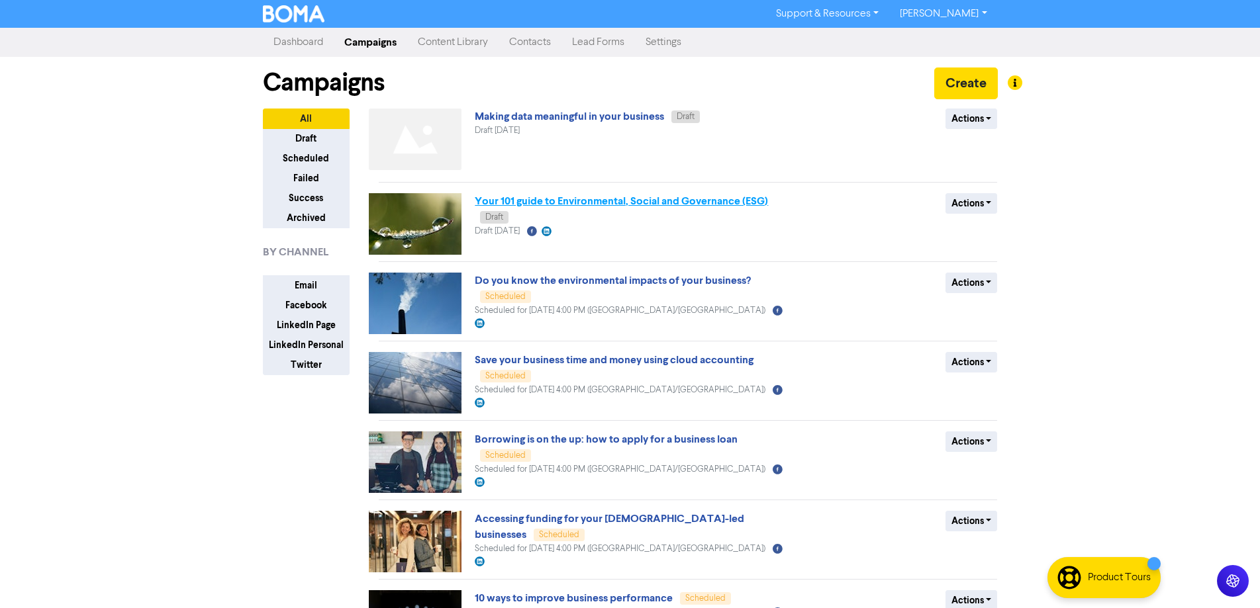
click at [520, 203] on link "Your 101 guide to Environmental, Social and Governance (ESG)" at bounding box center [621, 201] width 293 height 13
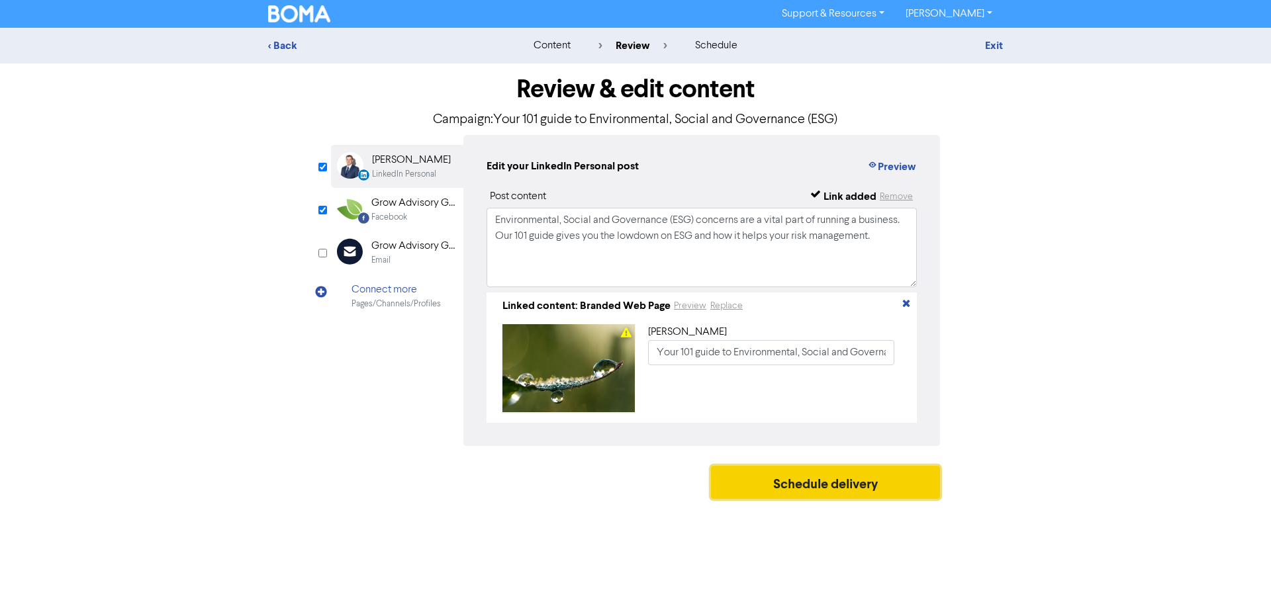
click at [784, 487] on button "Schedule delivery" at bounding box center [825, 482] width 229 height 33
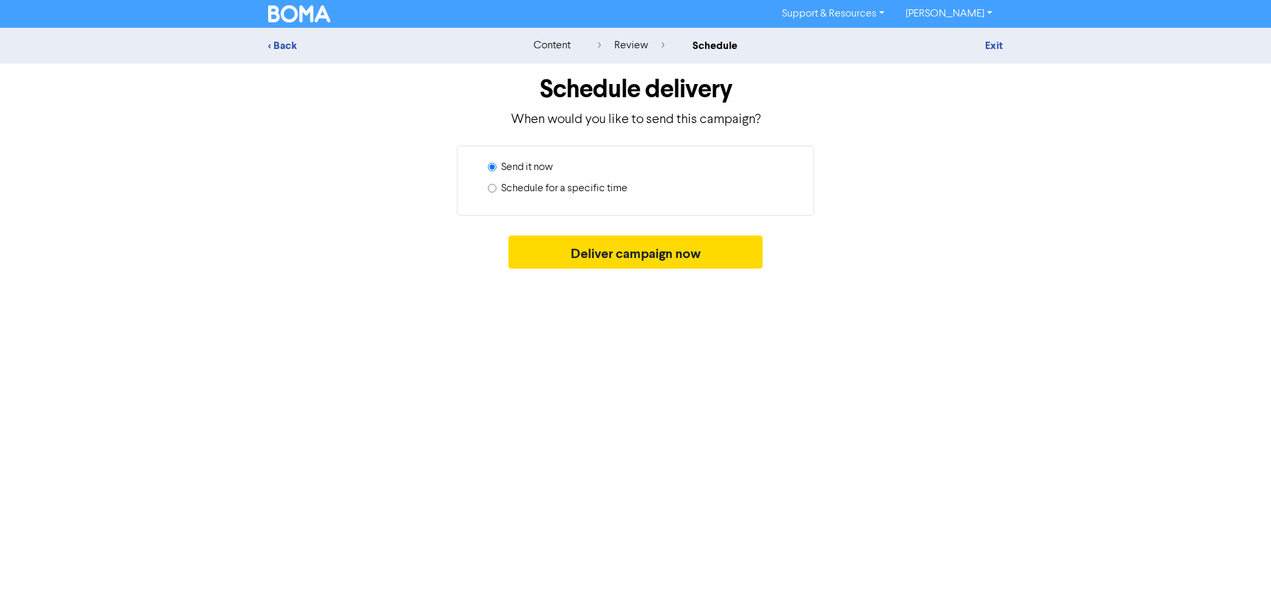
click at [544, 193] on label "Schedule for a specific time" at bounding box center [564, 189] width 126 height 16
click at [496, 193] on input "Schedule for a specific time" at bounding box center [492, 188] width 9 height 9
radio input "true"
radio input "false"
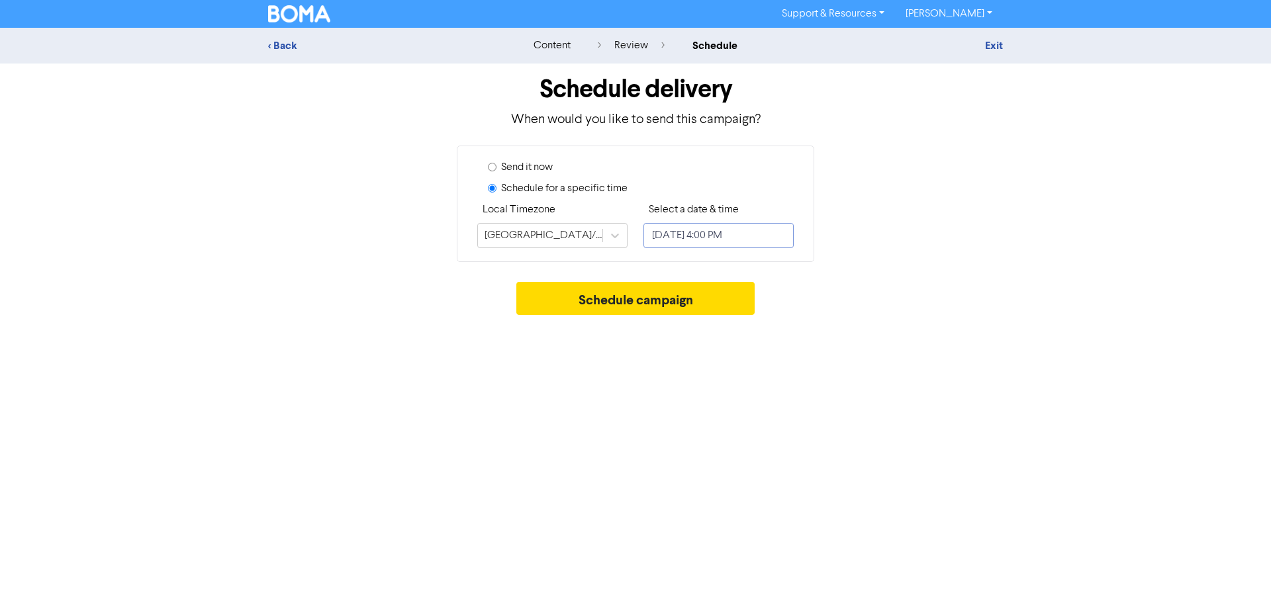
click at [708, 234] on input "October 16, 2025 4:00 PM" at bounding box center [718, 235] width 150 height 25
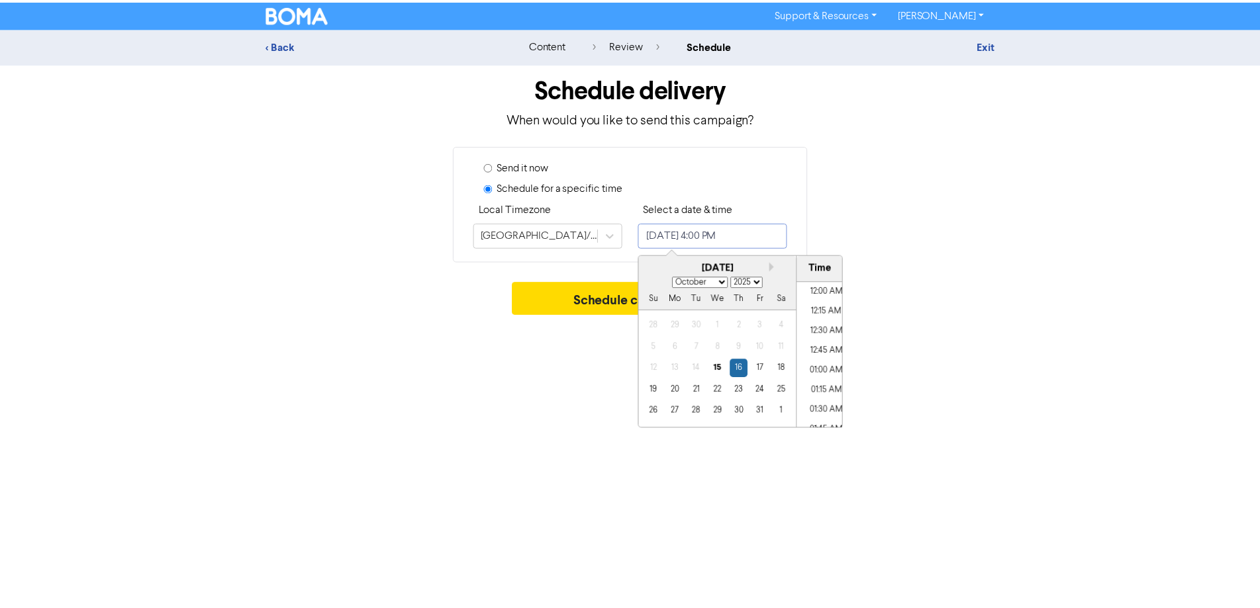
scroll to position [1207, 0]
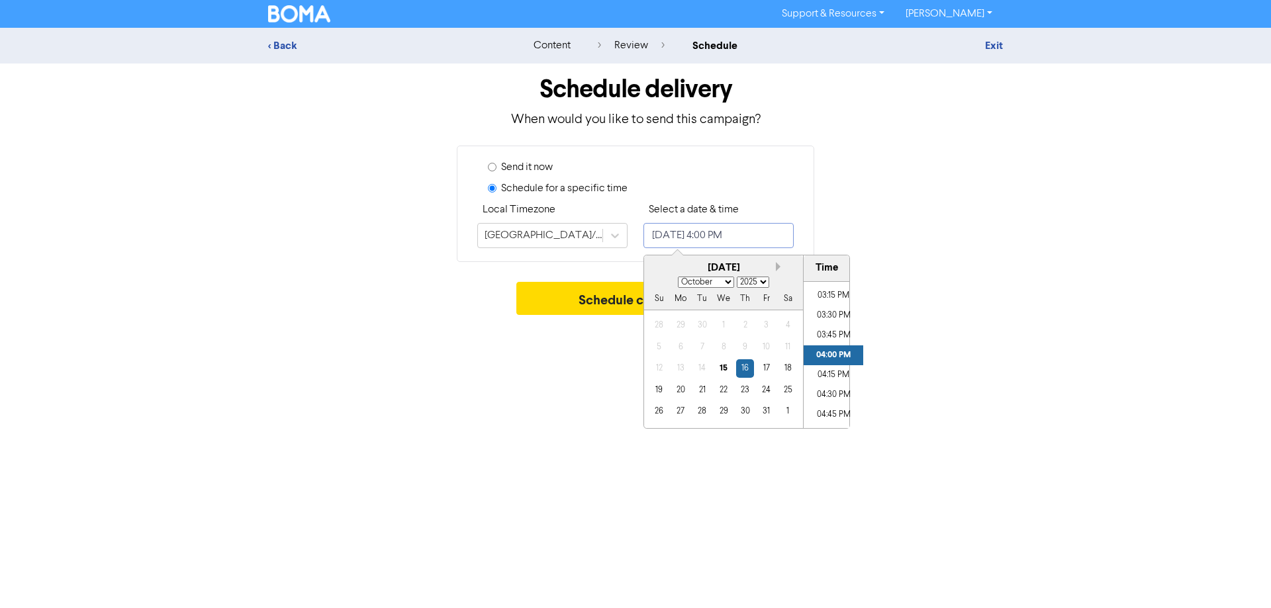
click at [776, 266] on button "Next month" at bounding box center [780, 266] width 9 height 9
select select "10"
click at [722, 393] on div "19" at bounding box center [723, 390] width 18 height 18
type input "November 19, 2025 4:00 PM"
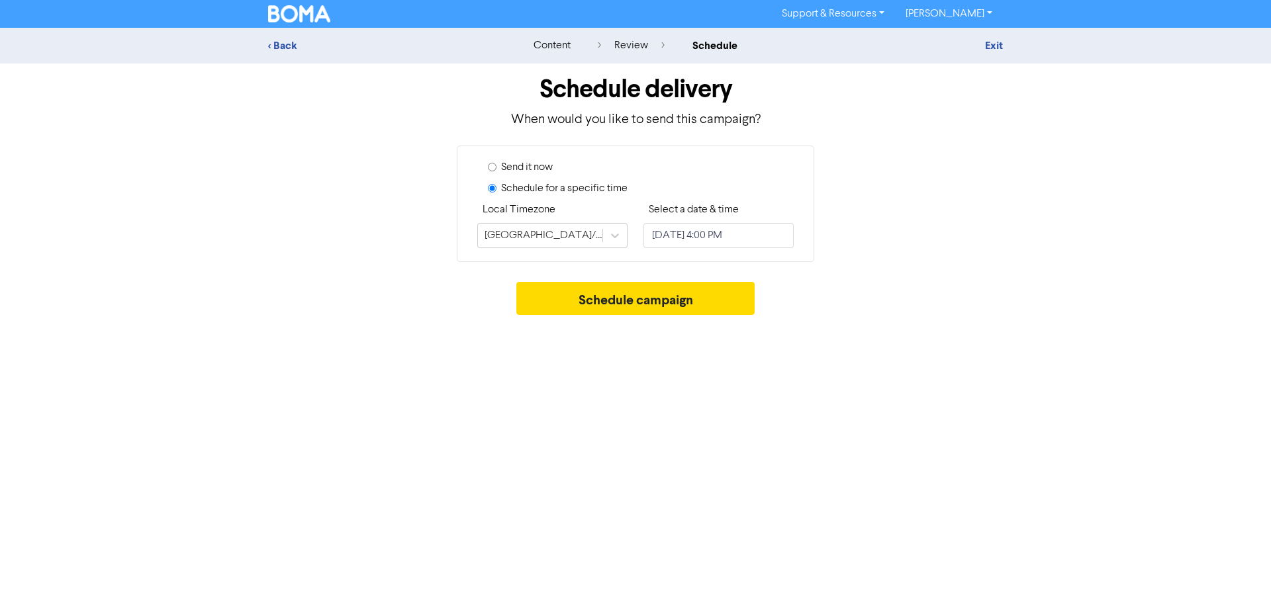
drag, startPoint x: 750, startPoint y: 190, endPoint x: 730, endPoint y: 261, distance: 73.6
click at [753, 188] on div "Schedule for a specific time" at bounding box center [641, 191] width 306 height 21
click at [680, 297] on button "Schedule campaign" at bounding box center [635, 298] width 239 height 33
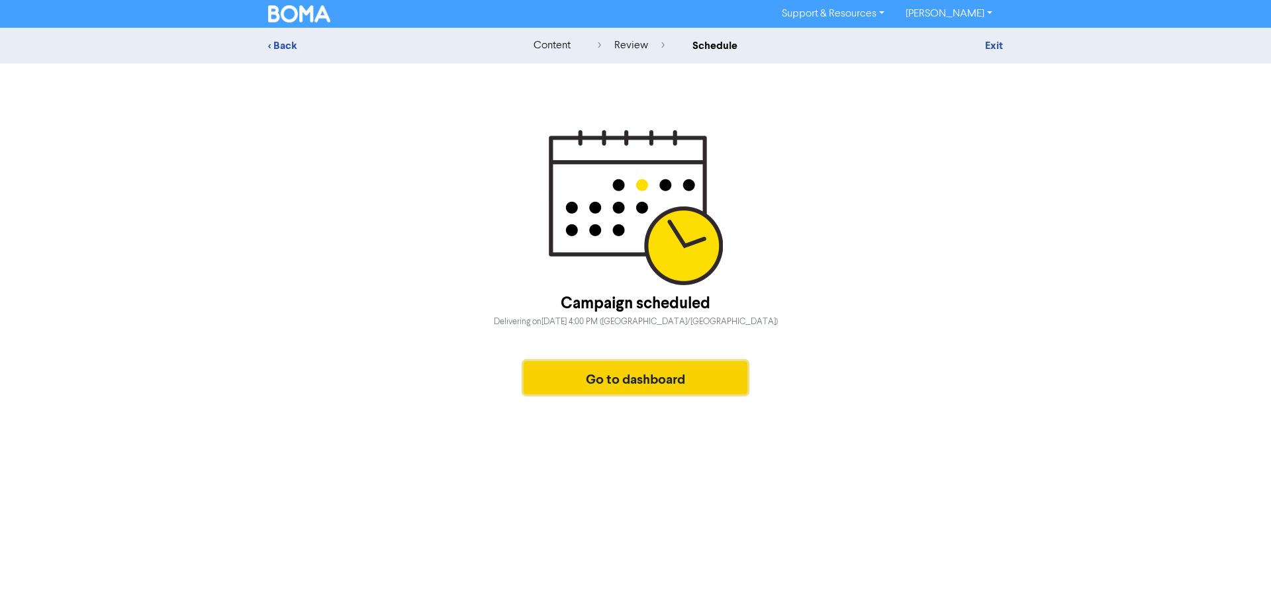
click at [621, 395] on button "Go to dashboard" at bounding box center [636, 377] width 224 height 33
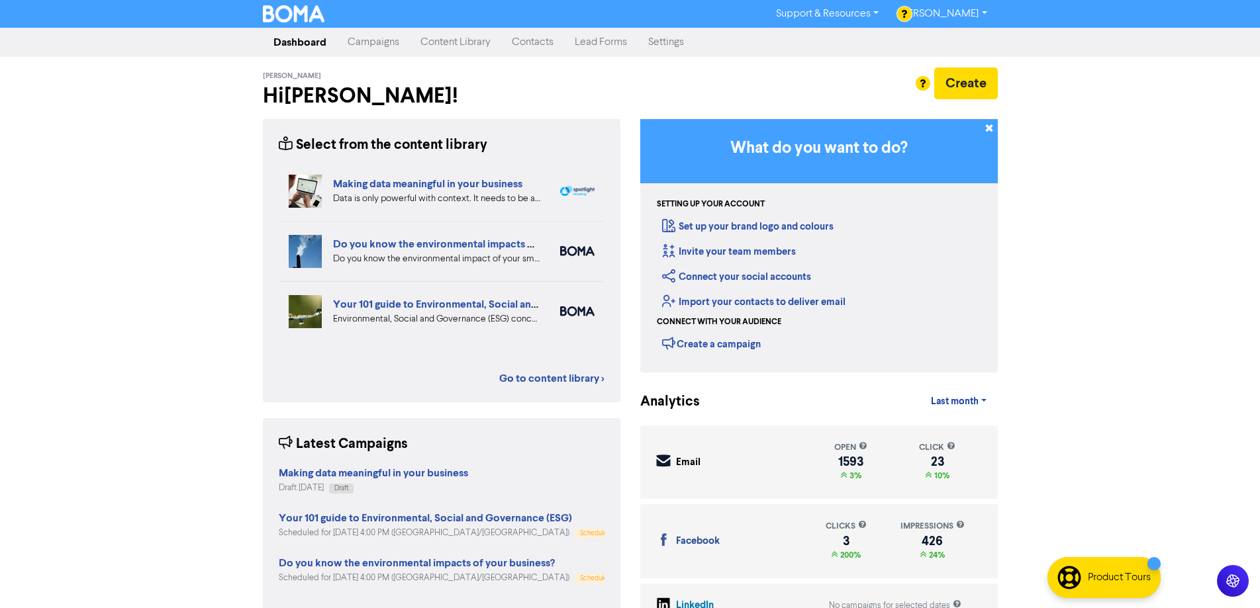
click at [357, 49] on link "Campaigns" at bounding box center [373, 42] width 73 height 26
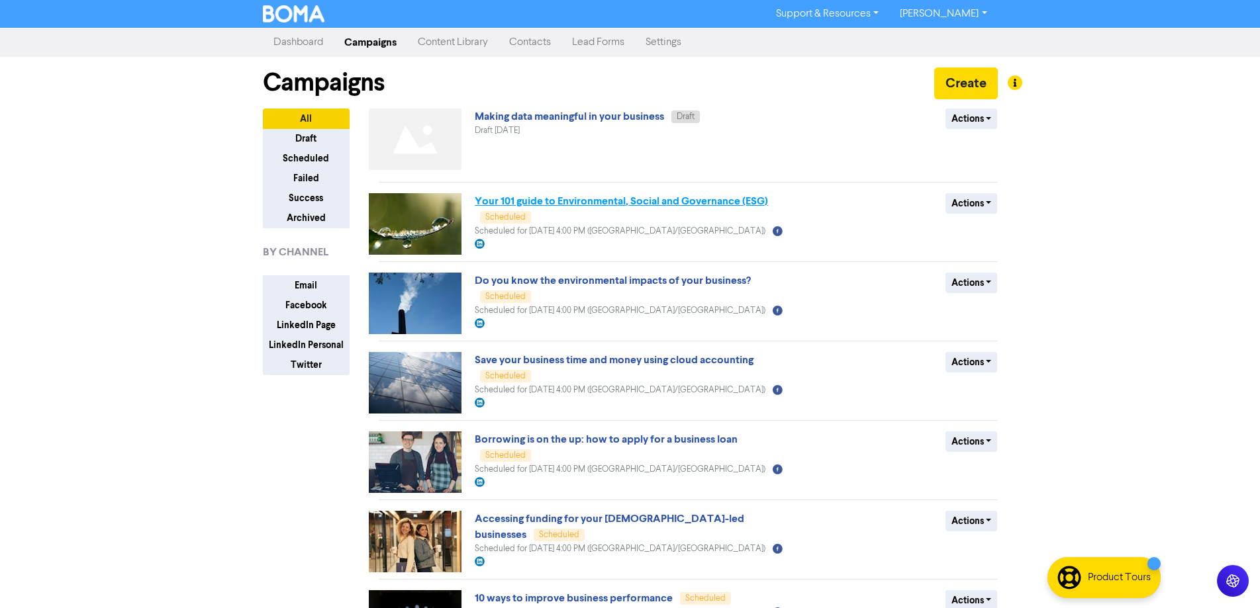
click at [478, 201] on link "Your 101 guide to Environmental, Social and Governance (ESG)" at bounding box center [621, 201] width 293 height 13
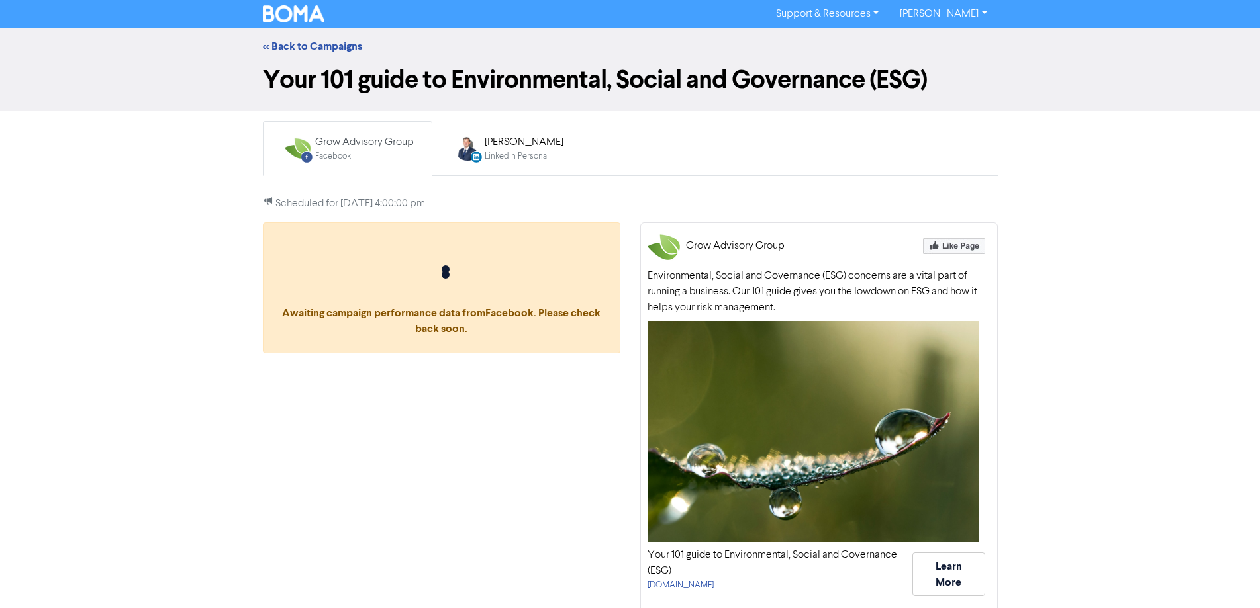
click at [343, 69] on h1 "Your 101 guide to Environmental, Social and Governance (ESG)" at bounding box center [630, 80] width 735 height 30
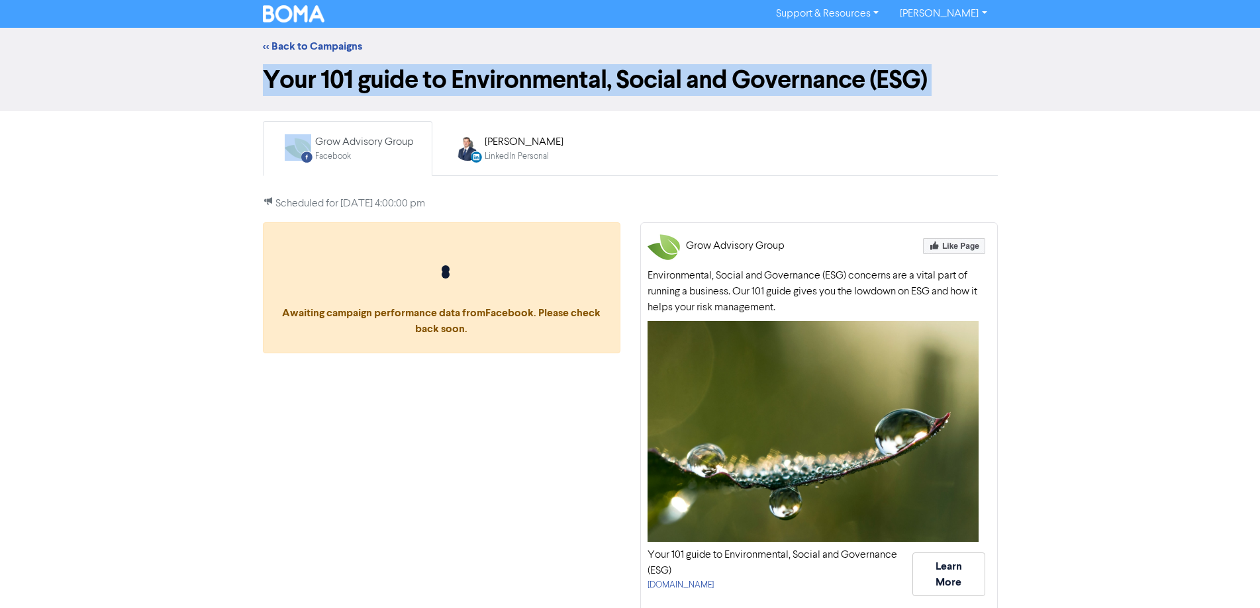
click at [343, 69] on h1 "Your 101 guide to Environmental, Social and Governance (ESG)" at bounding box center [630, 80] width 735 height 30
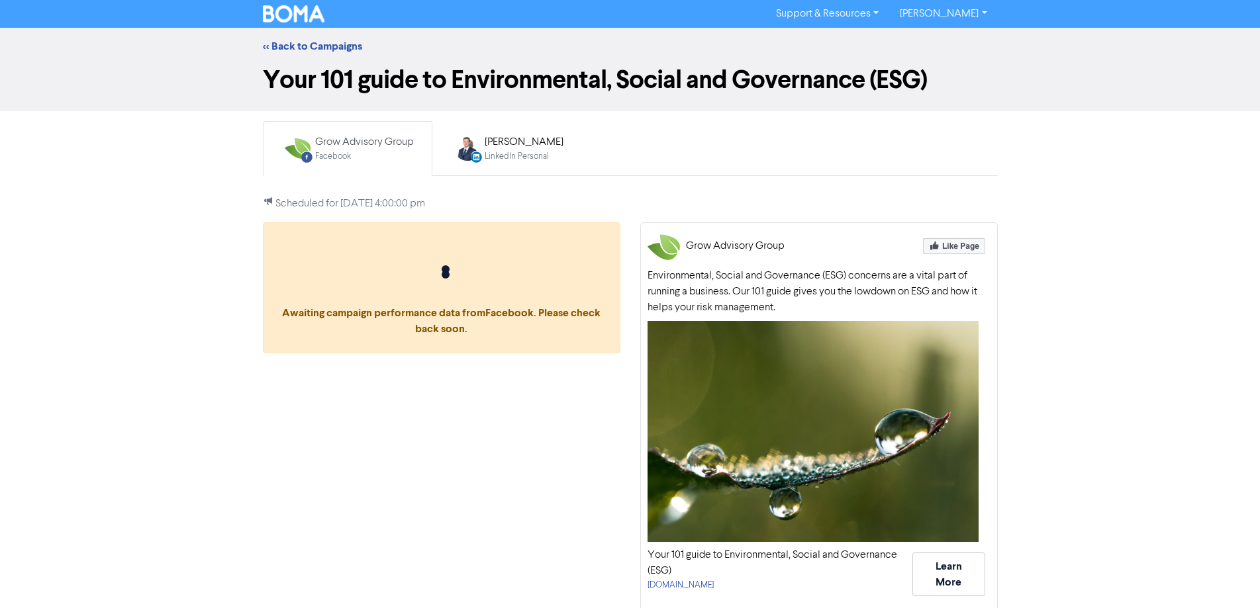
click at [351, 422] on div "Awaiting campaign performance data from Facebook . Please check back soon." at bounding box center [441, 429] width 377 height 414
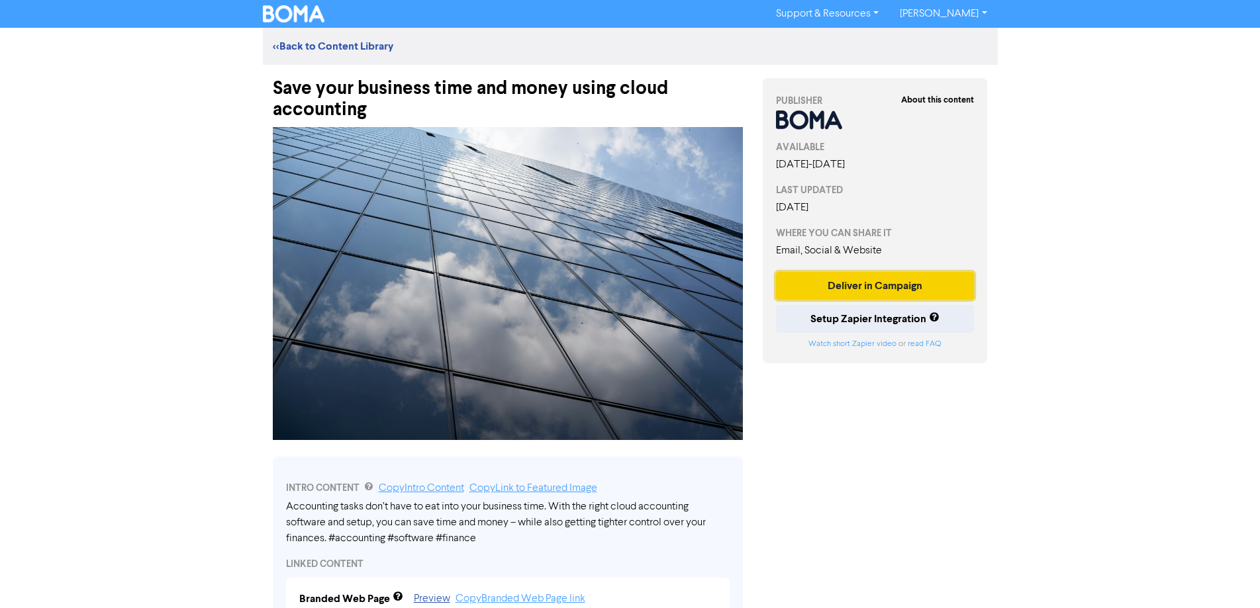
click at [825, 280] on button "Deliver in Campaign" at bounding box center [875, 286] width 199 height 28
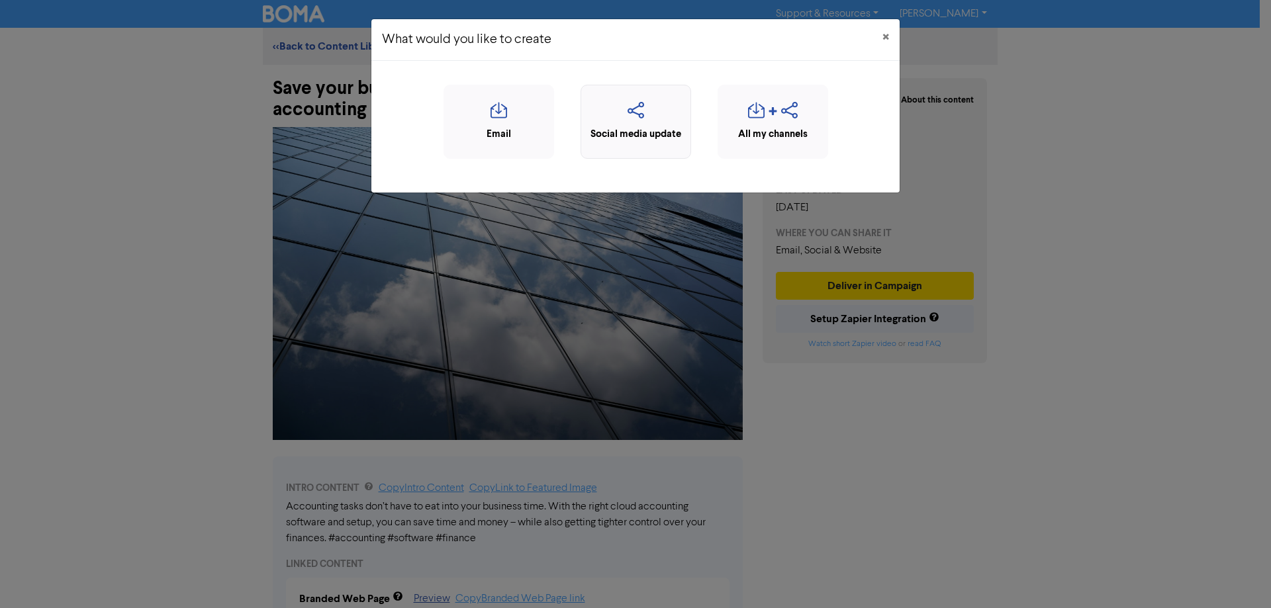
click at [625, 136] on div "Social media update" at bounding box center [636, 134] width 96 height 15
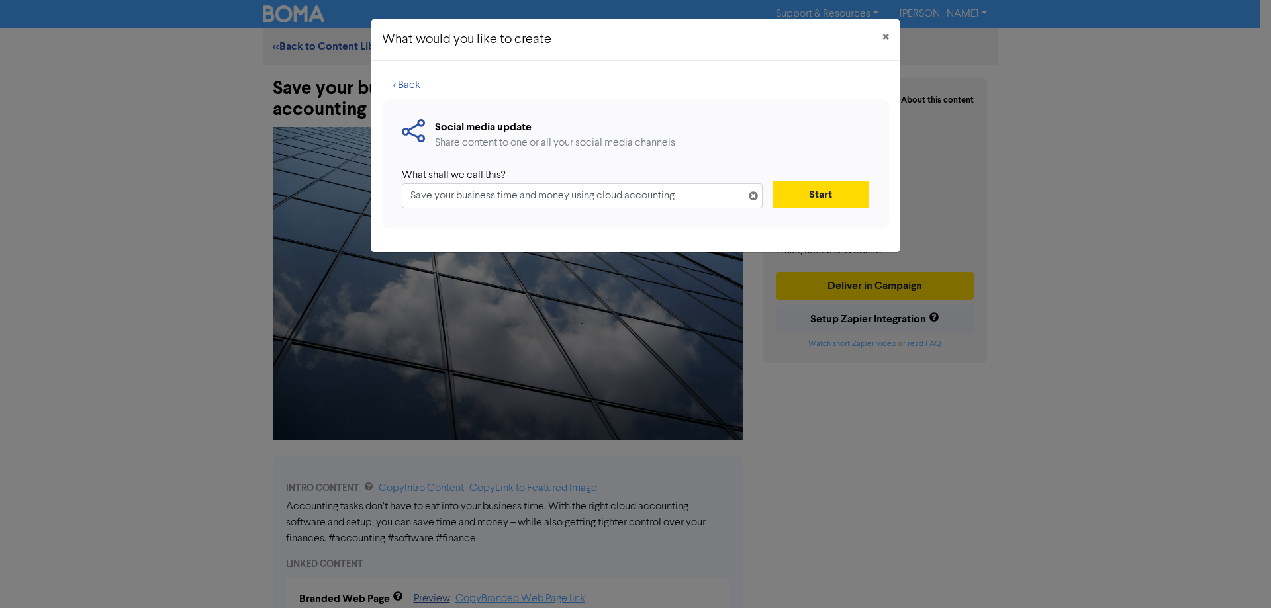
click at [592, 185] on input "Save your business time and money using cloud accounting" at bounding box center [582, 195] width 361 height 25
click at [839, 197] on button "Start" at bounding box center [820, 195] width 97 height 28
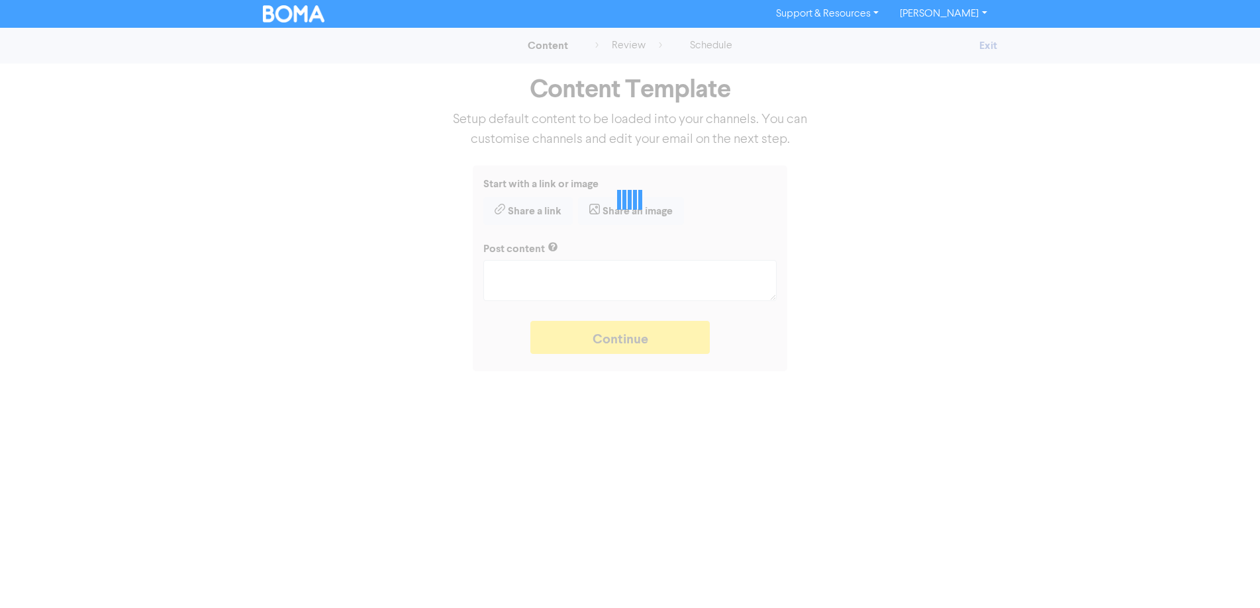
type textarea "x"
type textarea "Accounting tasks don’t have to eat into your business time. With the right clou…"
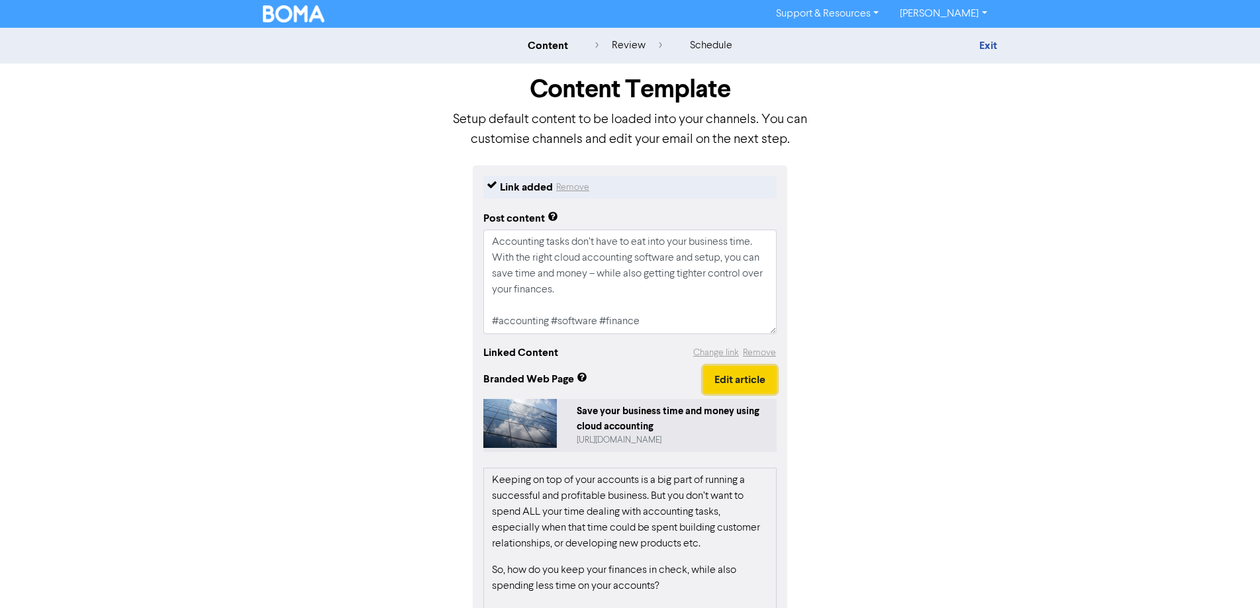
click at [748, 378] on button "Edit article" at bounding box center [739, 380] width 73 height 28
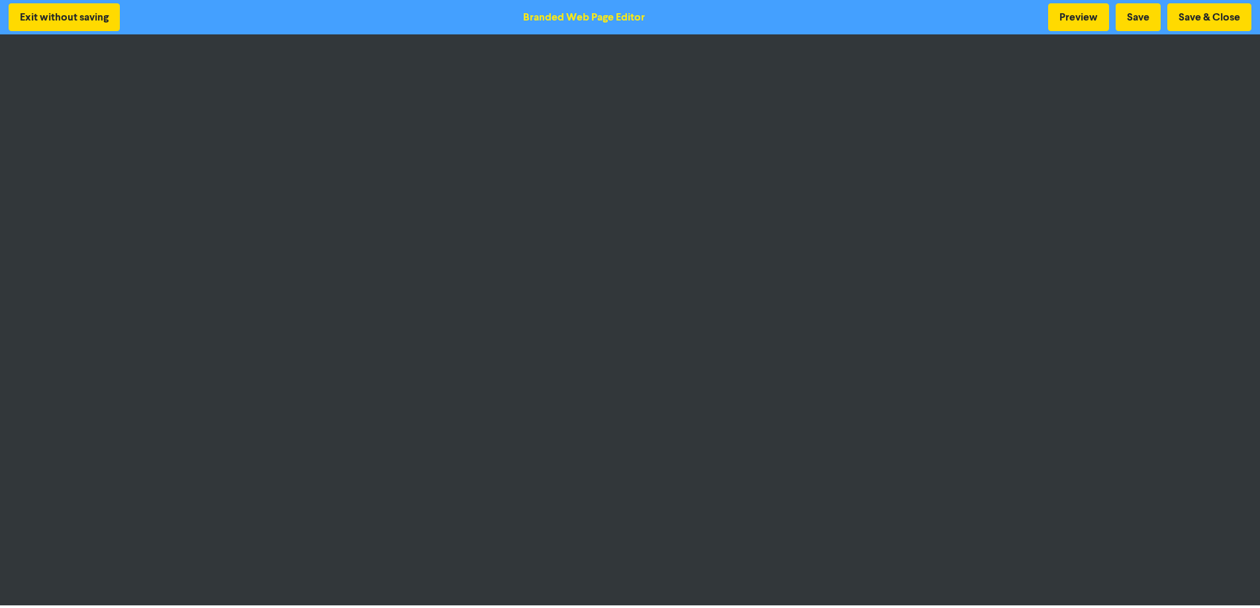
scroll to position [1, 0]
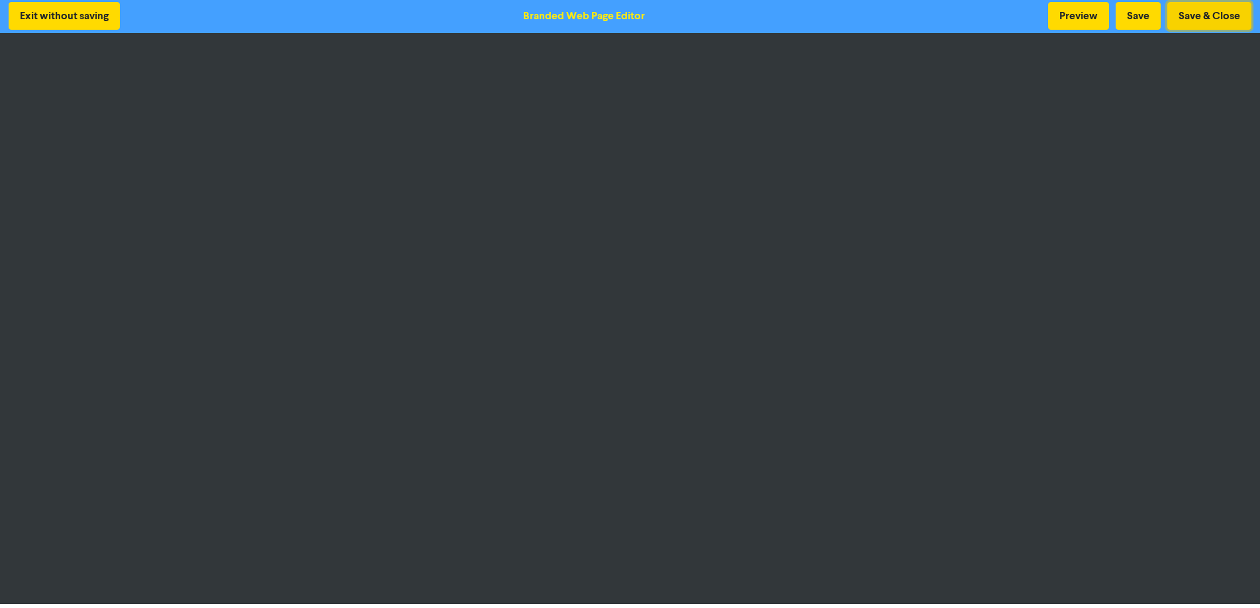
click at [1200, 23] on button "Save & Close" at bounding box center [1209, 16] width 84 height 28
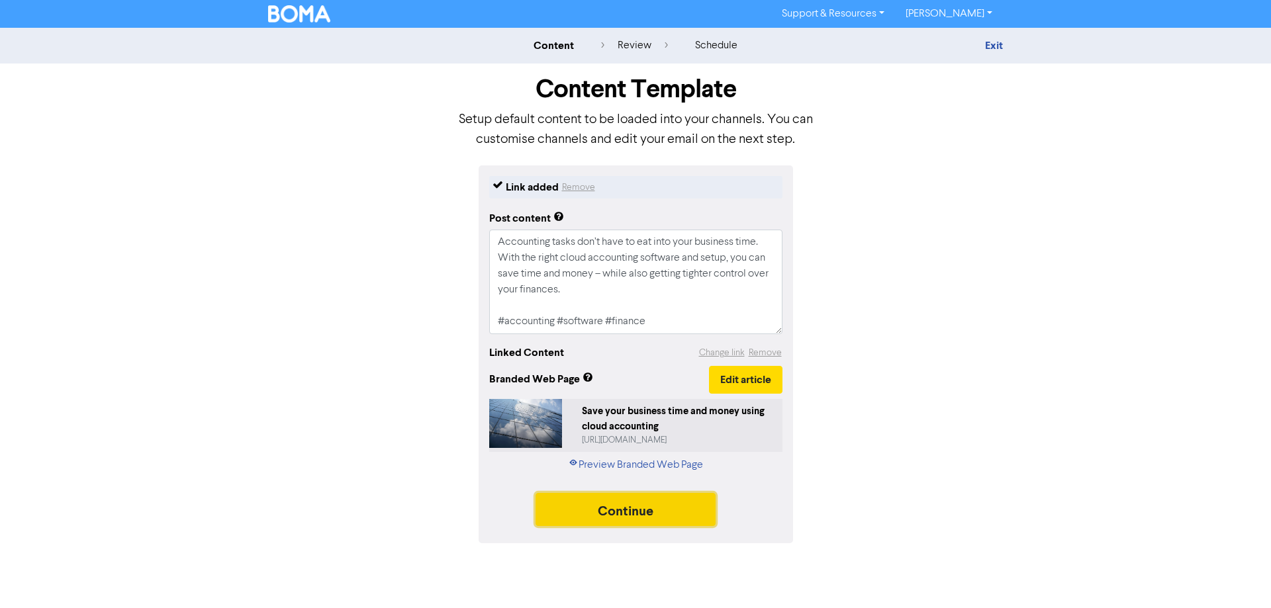
click at [630, 518] on button "Continue" at bounding box center [625, 509] width 180 height 33
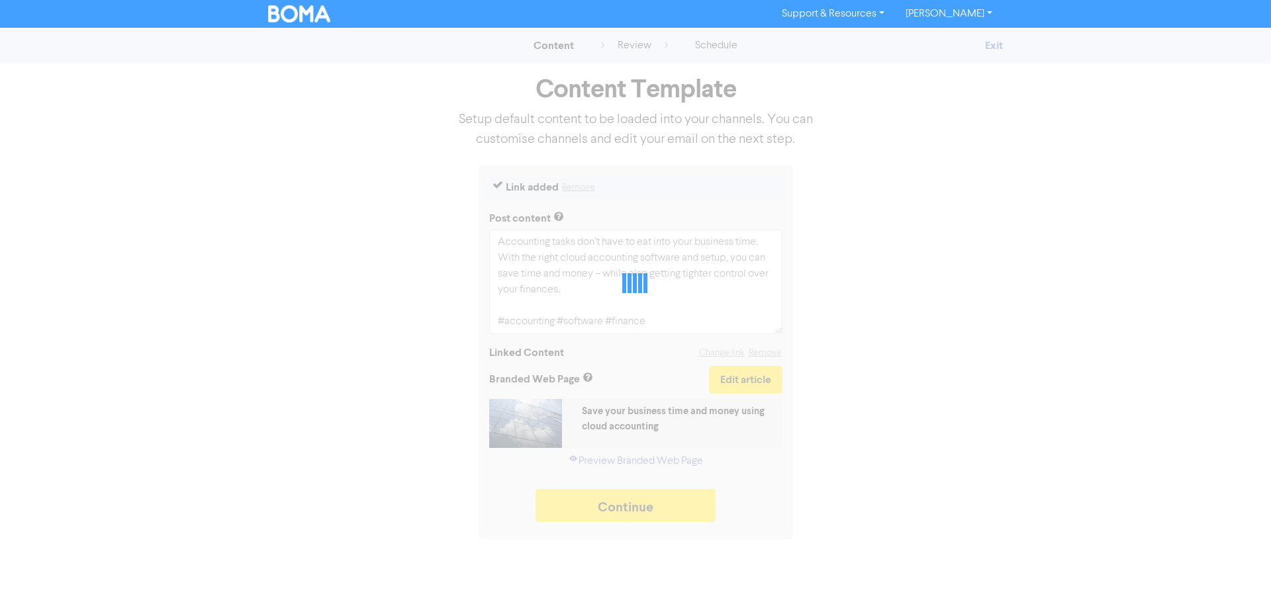
type textarea "x"
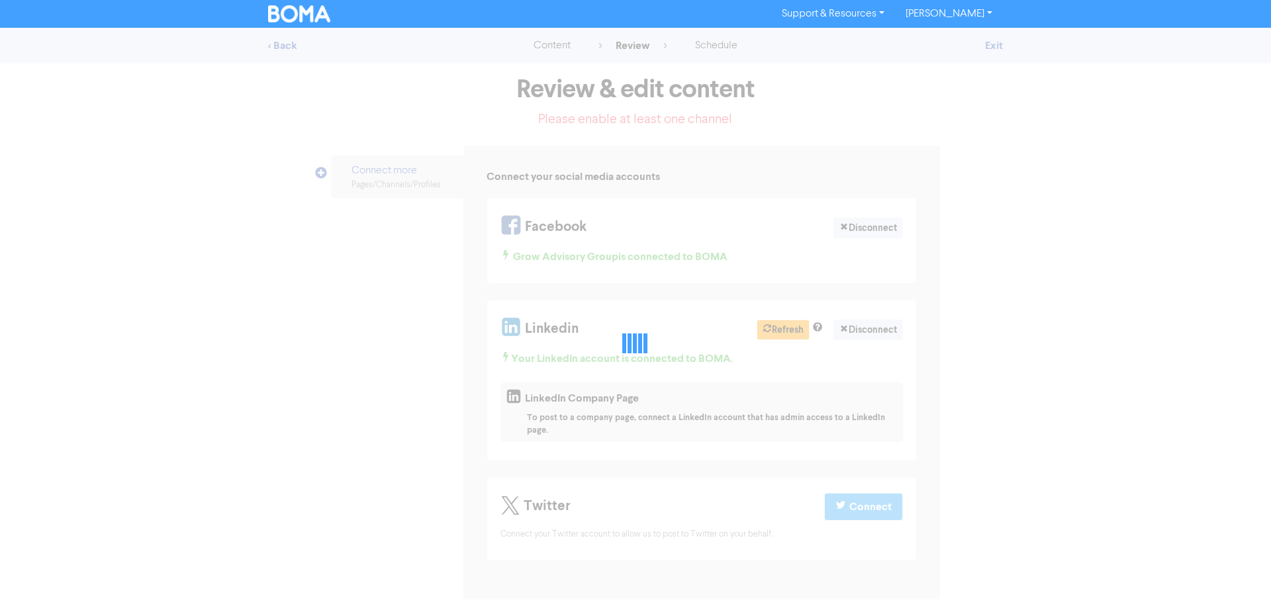
select select "LEARN_MORE"
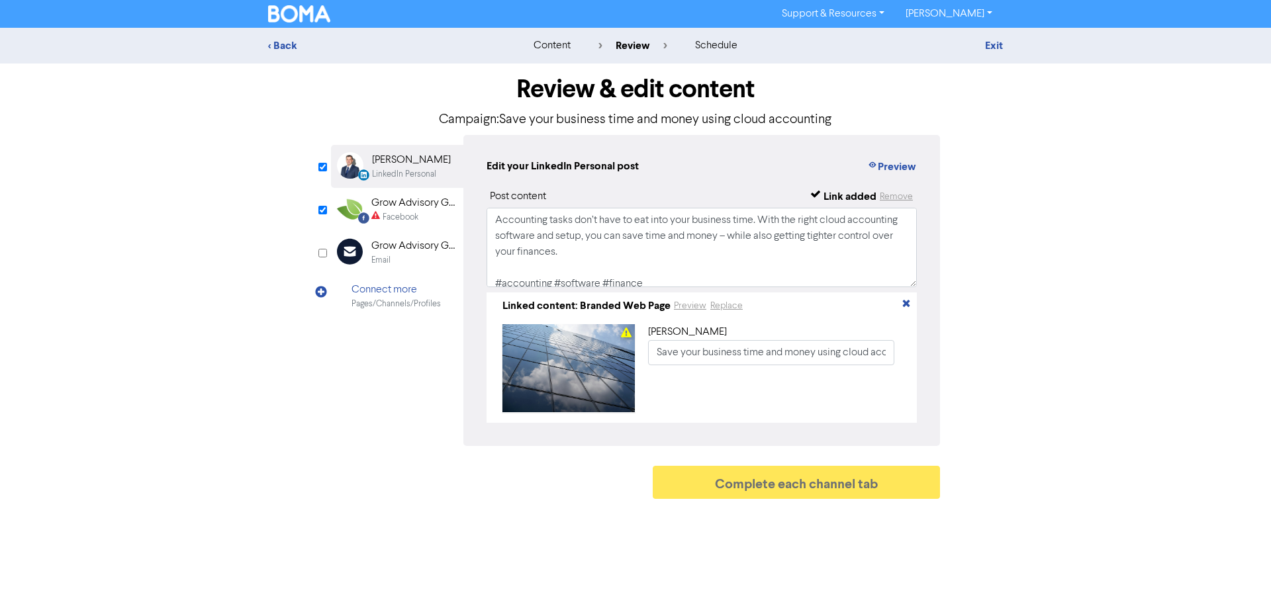
click at [393, 214] on div "Facebook" at bounding box center [401, 217] width 36 height 13
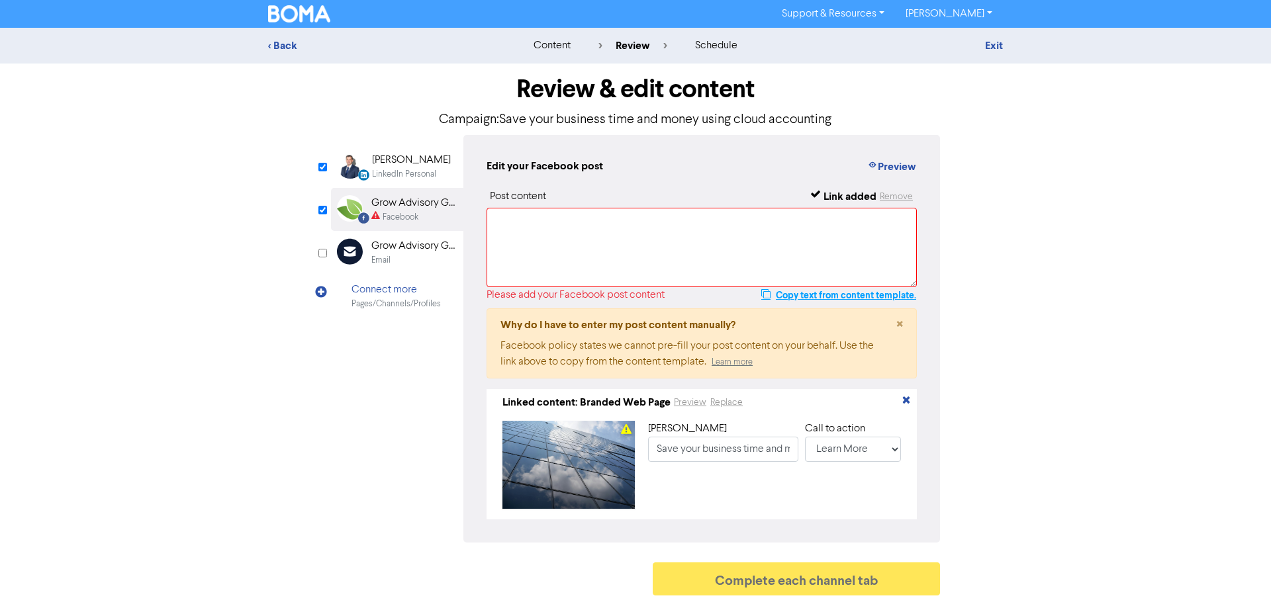
click at [798, 295] on button "Copy text from content template." at bounding box center [839, 295] width 156 height 16
paste textarea "Accounting tasks don’t have to eat into your business time. With the right clou…"
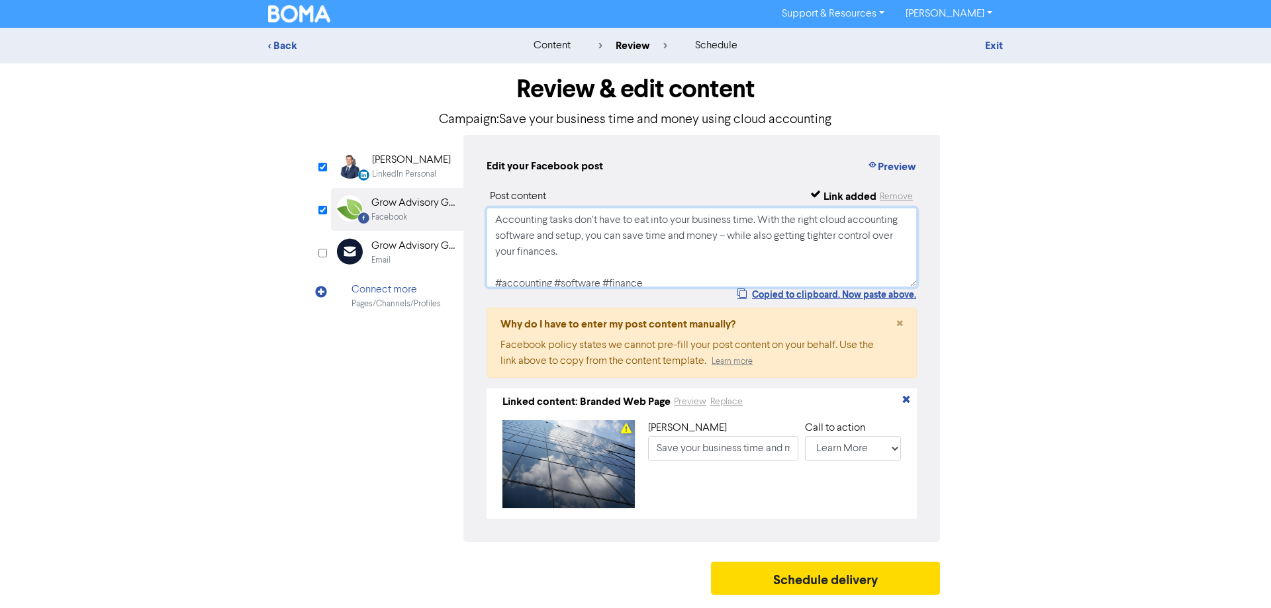
scroll to position [5, 0]
type textarea "Accounting tasks don’t have to eat into your business time. With the right clou…"
click at [645, 160] on div "Edit your Facebook post Preview" at bounding box center [702, 166] width 430 height 17
click at [806, 581] on button "Schedule delivery" at bounding box center [825, 578] width 229 height 33
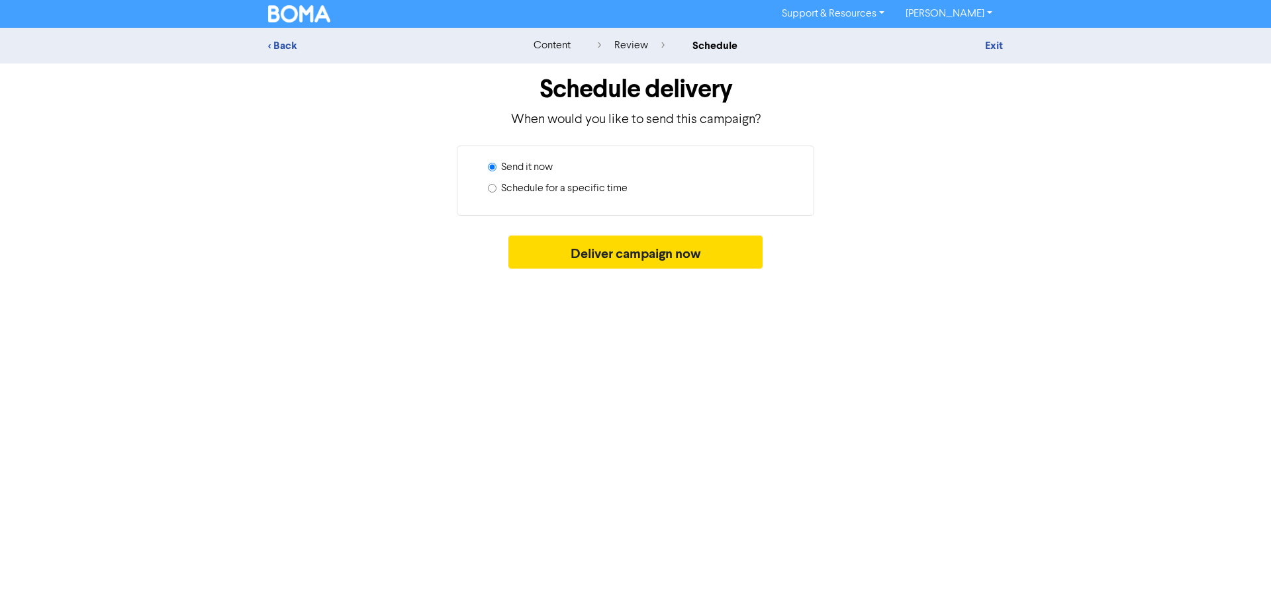
click at [582, 187] on label "Schedule for a specific time" at bounding box center [564, 189] width 126 height 16
click at [496, 187] on input "Schedule for a specific time" at bounding box center [492, 188] width 9 height 9
radio input "true"
radio input "false"
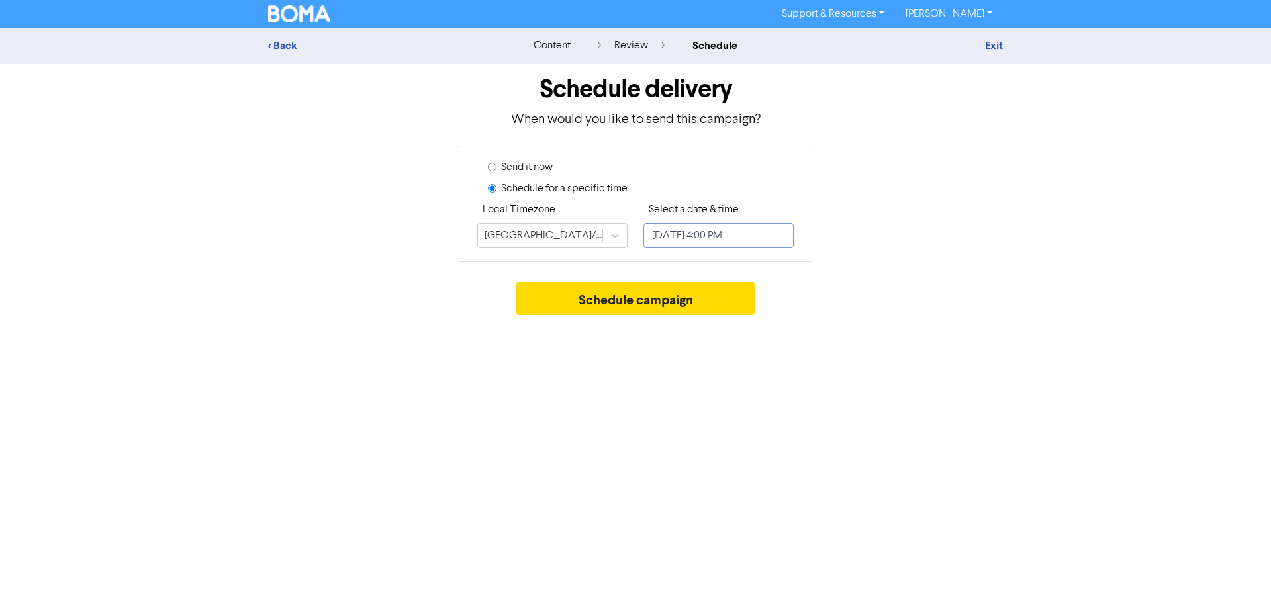
click at [739, 232] on input "October 16, 2025 4:00 PM" at bounding box center [718, 235] width 150 height 25
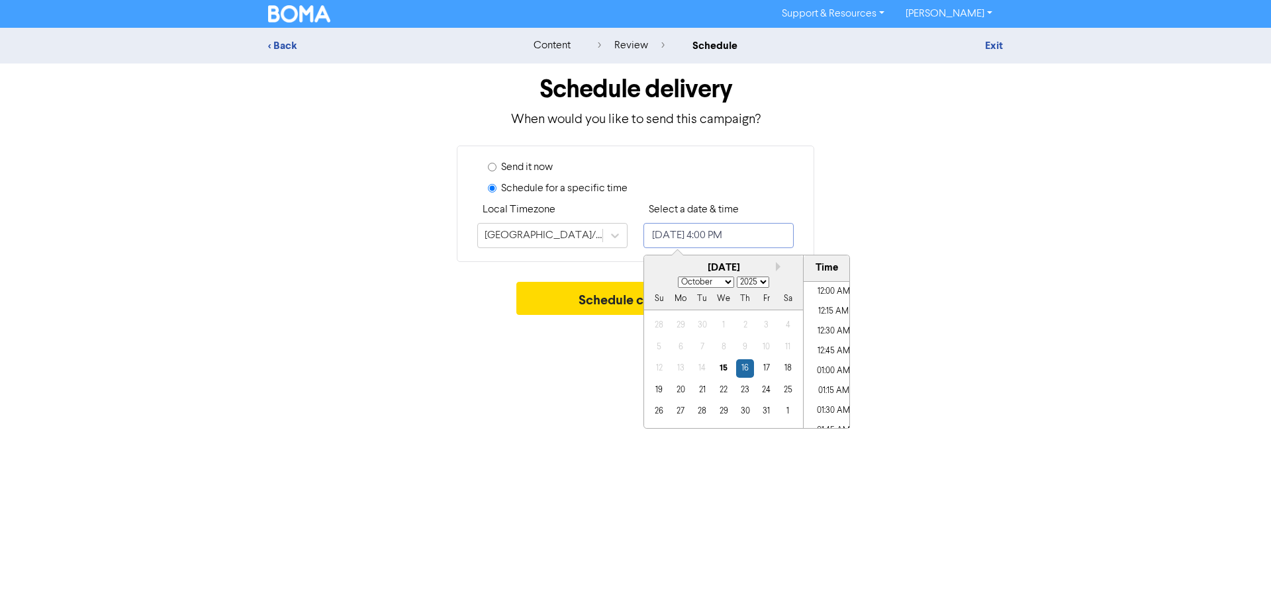
scroll to position [1207, 0]
click at [780, 266] on button "Next month" at bounding box center [780, 266] width 9 height 9
select select "10"
click at [768, 374] on div "14" at bounding box center [766, 368] width 18 height 18
type input "November 14, 2025 4:00 PM"
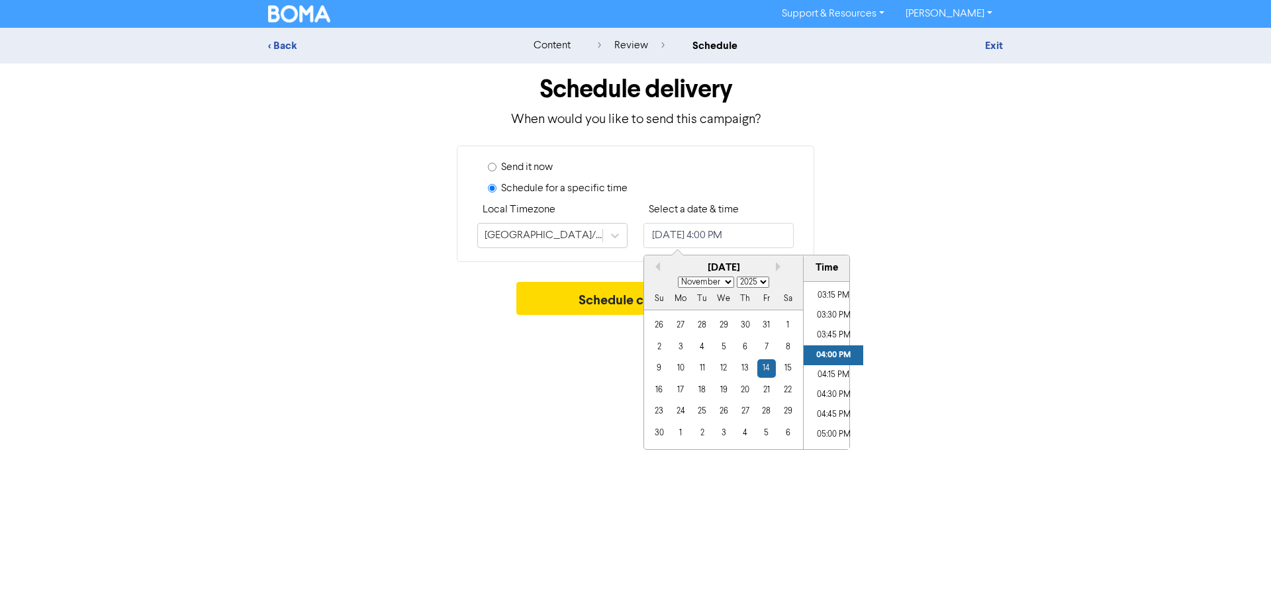
click at [994, 320] on div "Schedule campaign" at bounding box center [635, 302] width 735 height 40
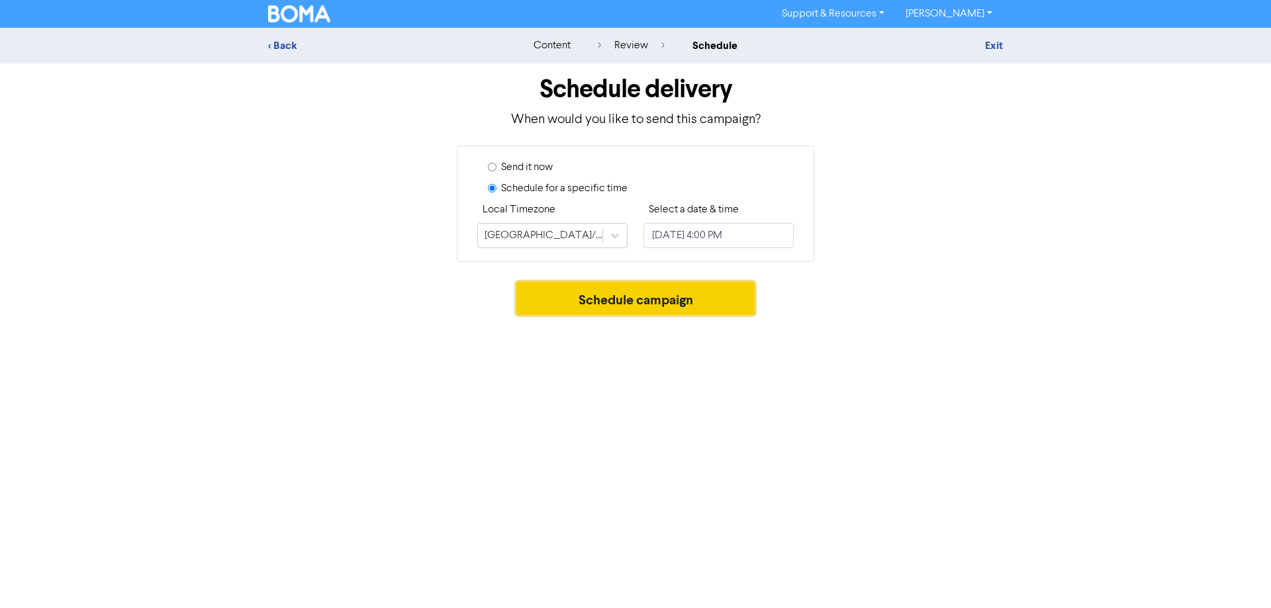
click at [715, 306] on button "Schedule campaign" at bounding box center [635, 298] width 239 height 33
